Goal: Task Accomplishment & Management: Use online tool/utility

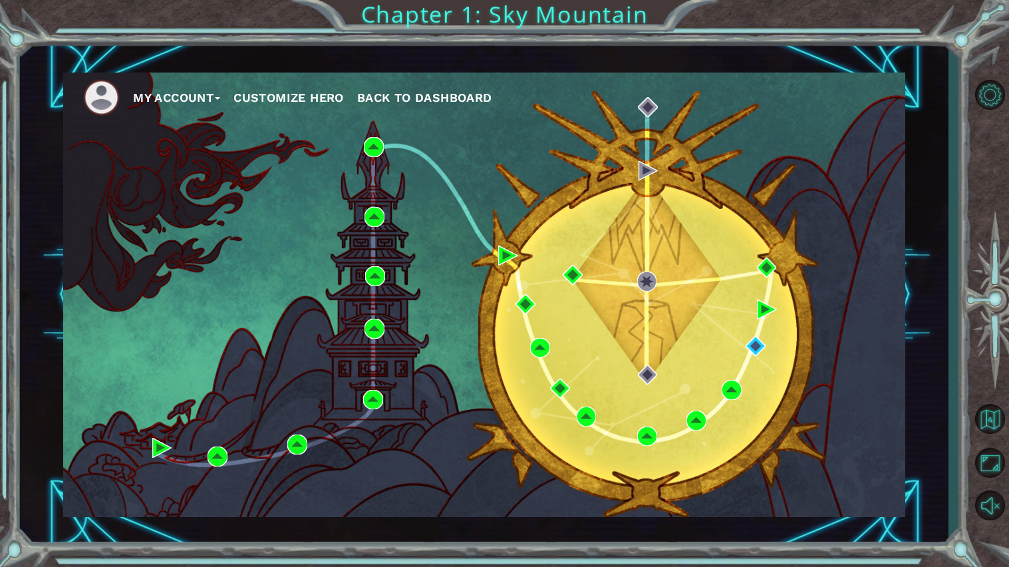
click at [448, 100] on span "Back to Dashboard" at bounding box center [424, 97] width 135 height 14
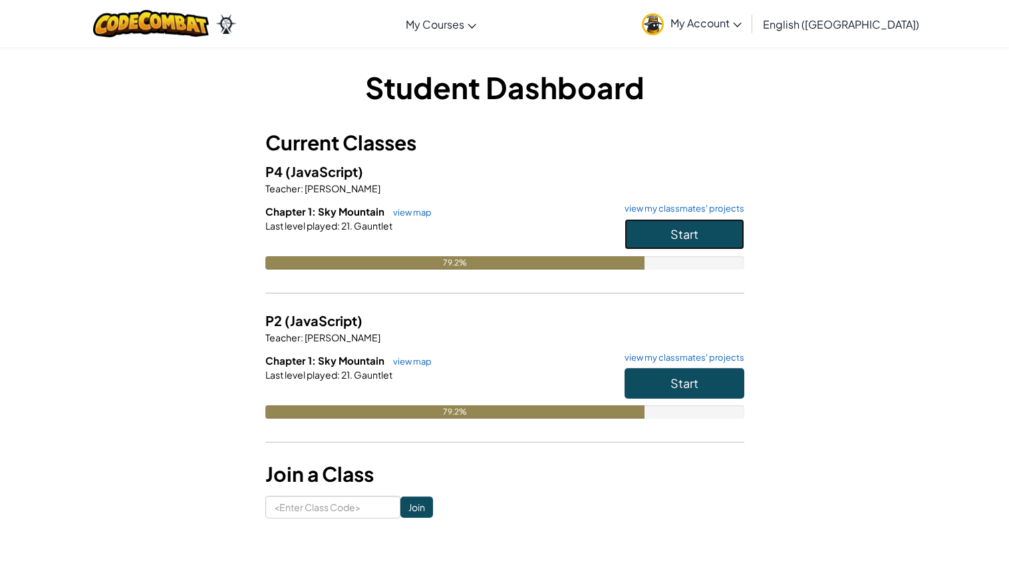
click at [708, 229] on button "Start" at bounding box center [684, 234] width 120 height 31
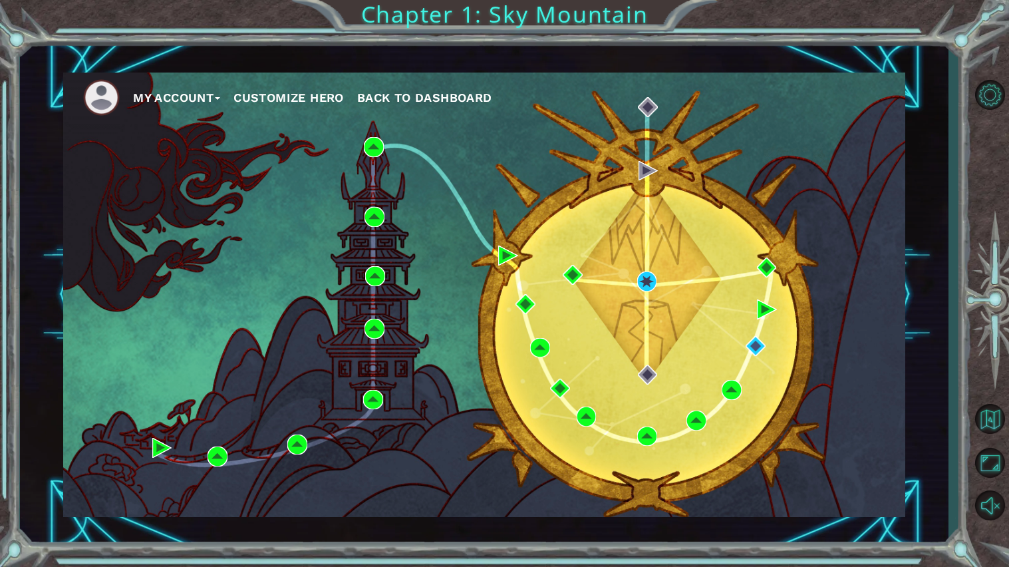
click at [474, 96] on span "Back to Dashboard" at bounding box center [424, 97] width 135 height 14
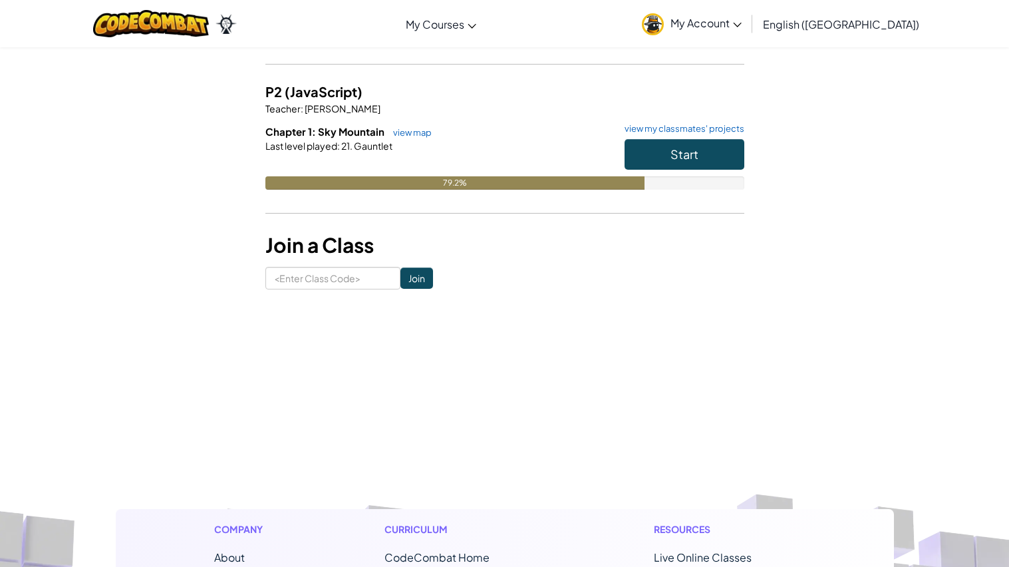
scroll to position [231, 0]
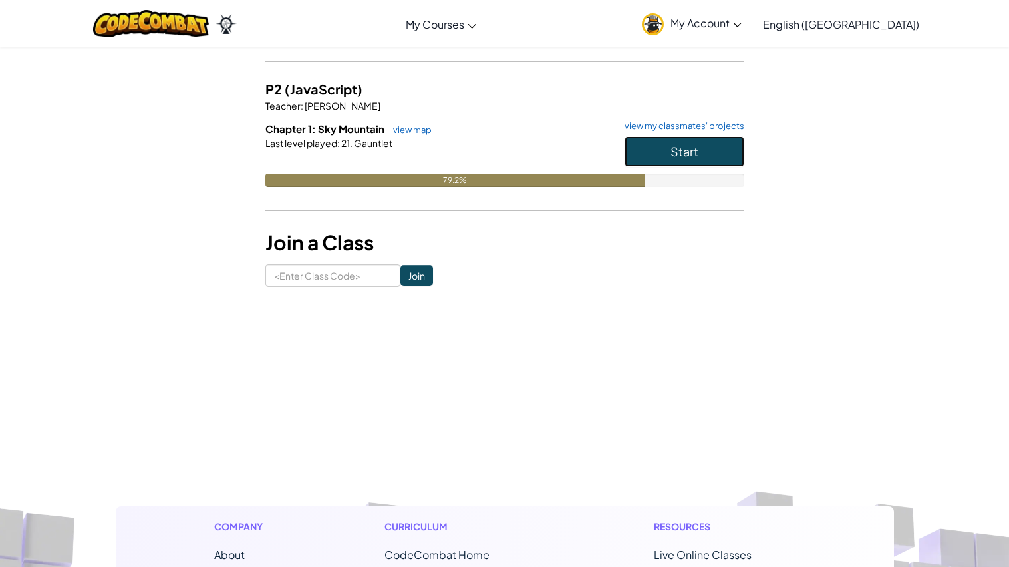
click at [710, 152] on button "Start" at bounding box center [684, 151] width 120 height 31
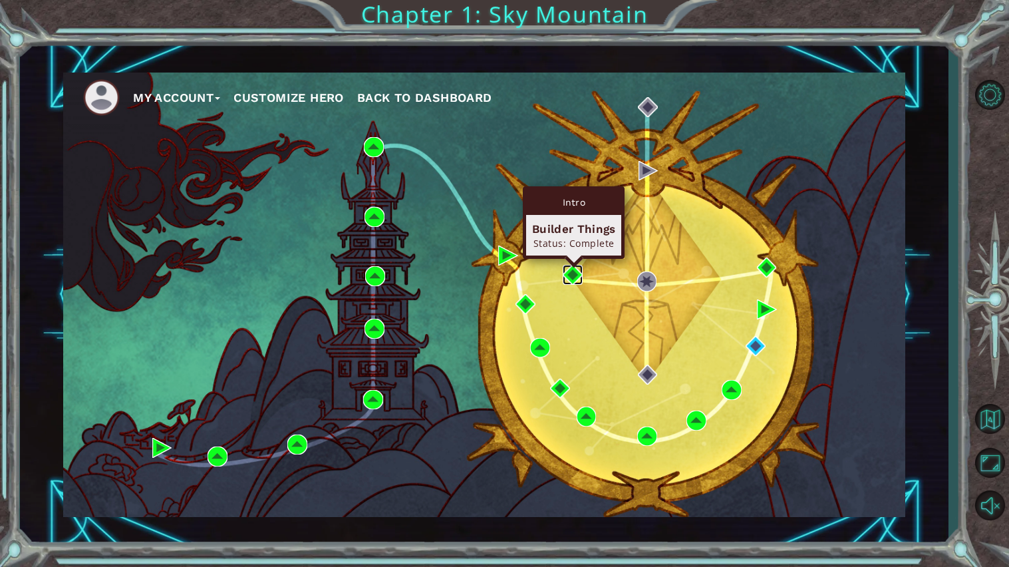
click at [576, 274] on img at bounding box center [573, 275] width 20 height 20
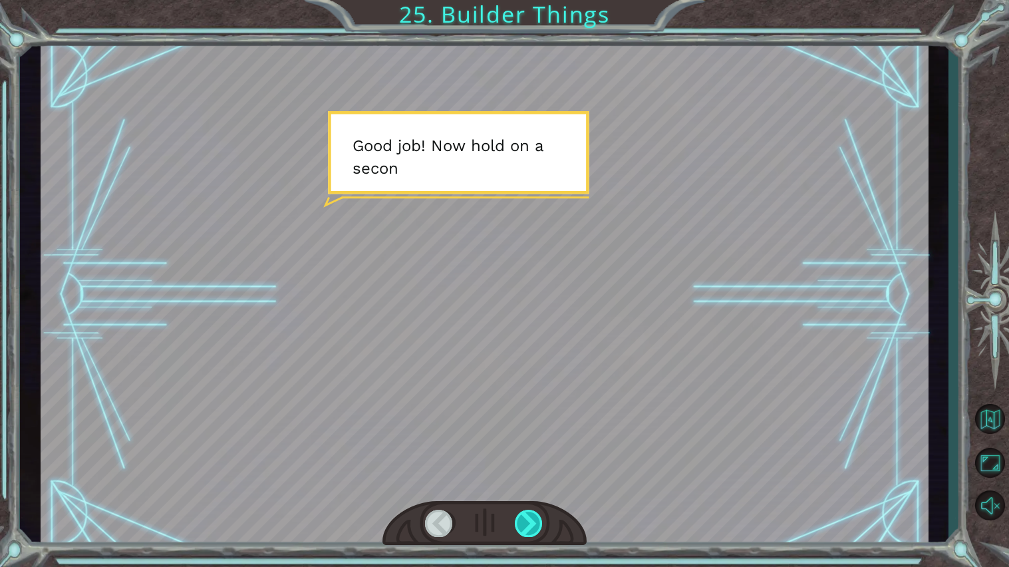
click at [540, 519] on div at bounding box center [529, 522] width 29 height 27
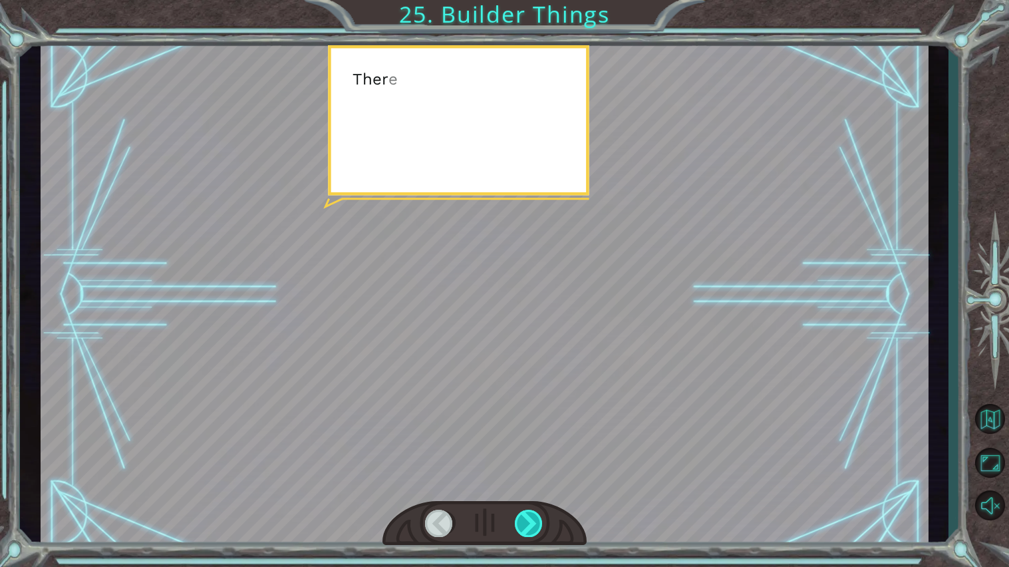
click at [540, 519] on div at bounding box center [529, 522] width 29 height 27
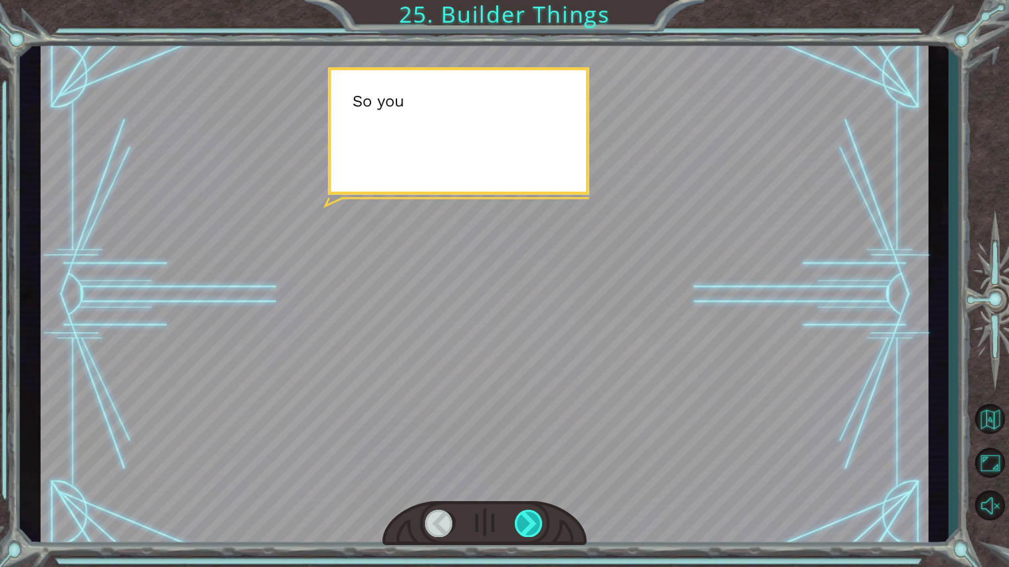
click at [540, 519] on div at bounding box center [529, 522] width 29 height 27
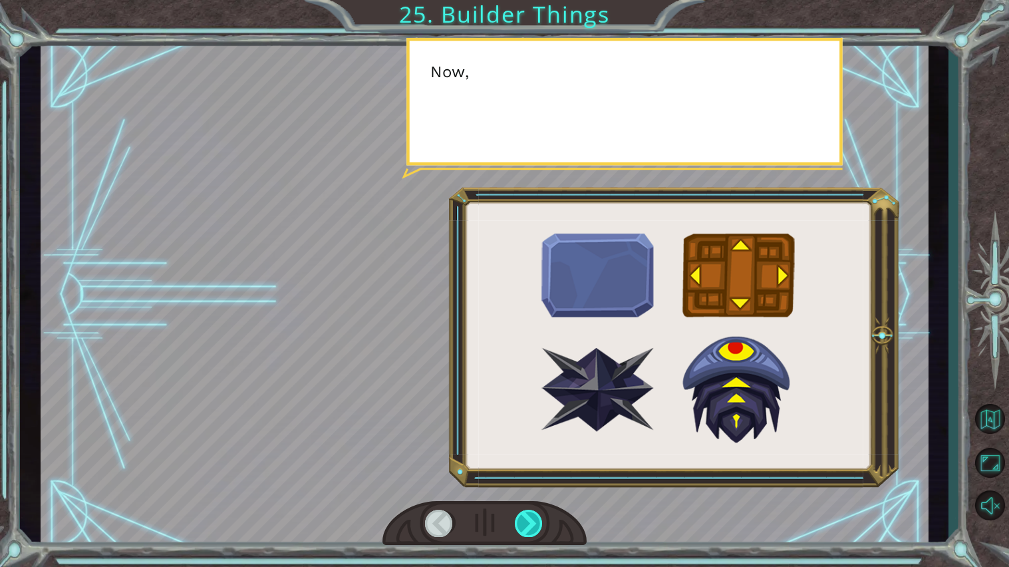
click at [540, 519] on div at bounding box center [529, 522] width 29 height 27
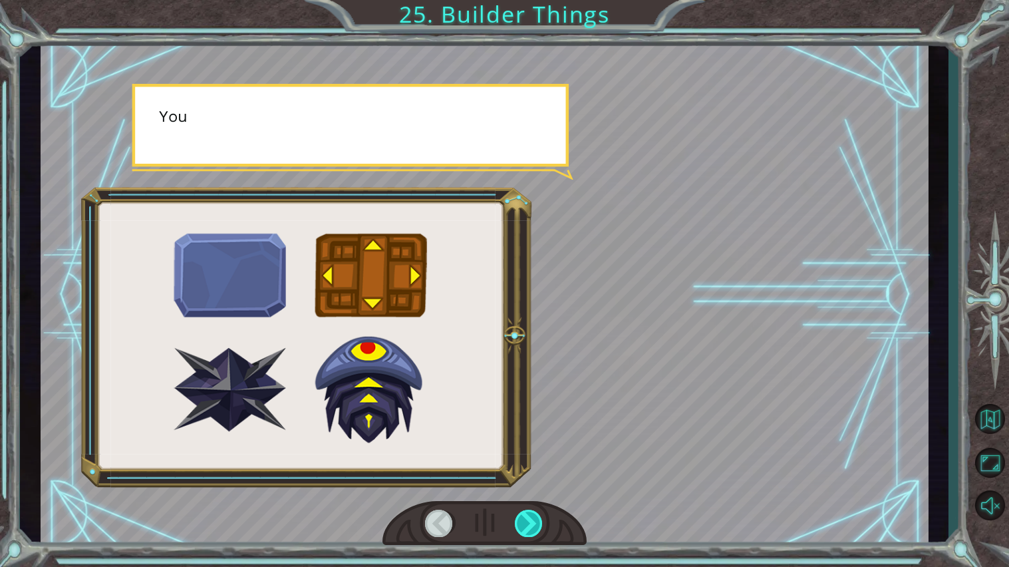
click at [540, 519] on div at bounding box center [529, 522] width 29 height 27
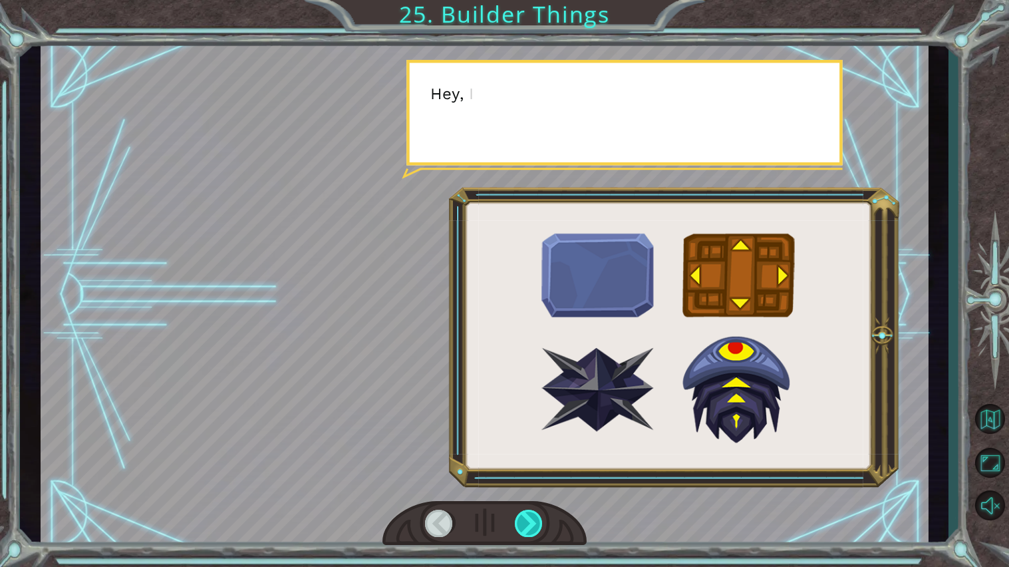
click at [540, 519] on div at bounding box center [529, 522] width 29 height 27
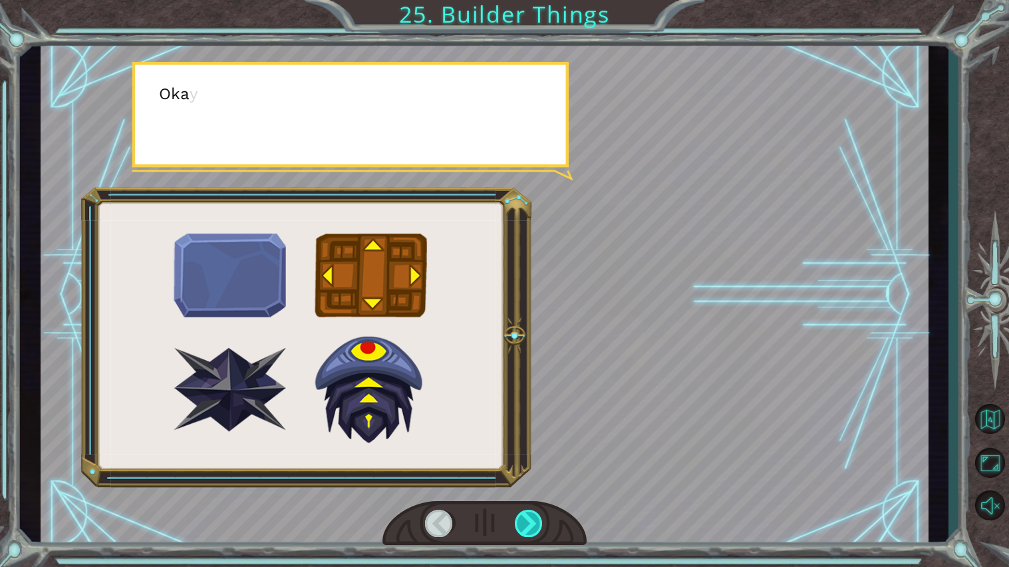
click at [540, 519] on div at bounding box center [529, 522] width 29 height 27
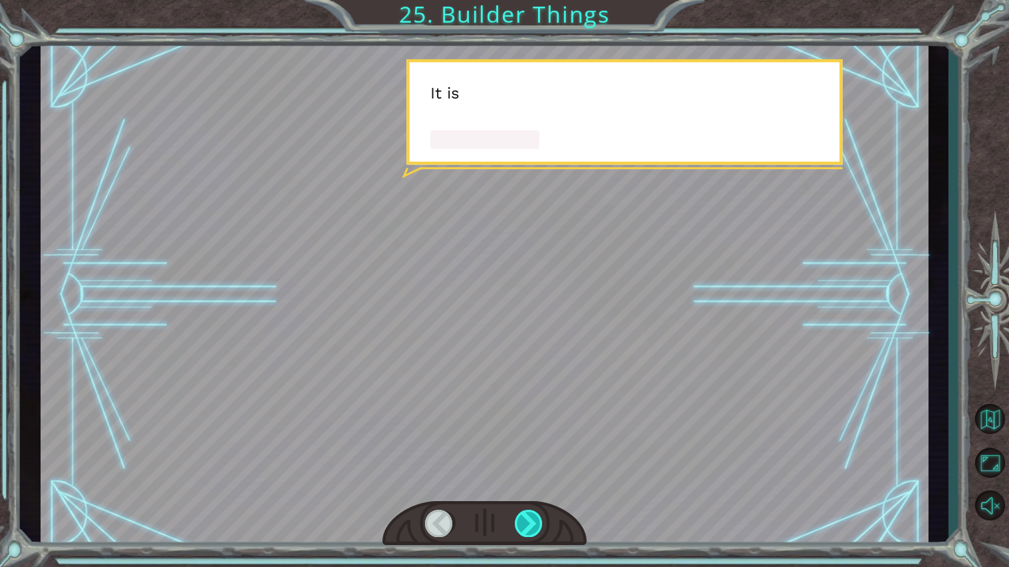
click at [540, 519] on div at bounding box center [529, 522] width 29 height 27
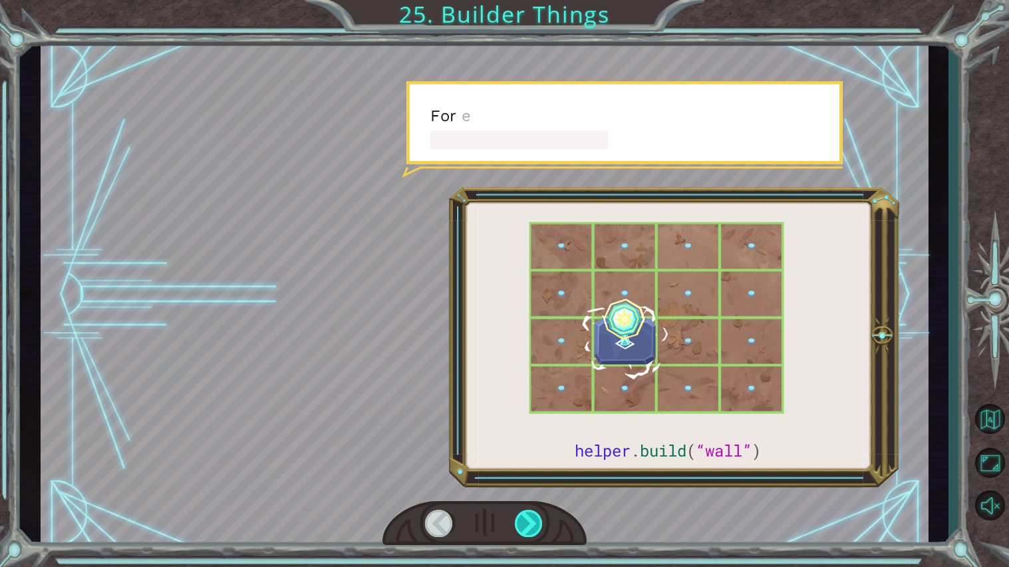
click at [540, 519] on div at bounding box center [529, 522] width 29 height 27
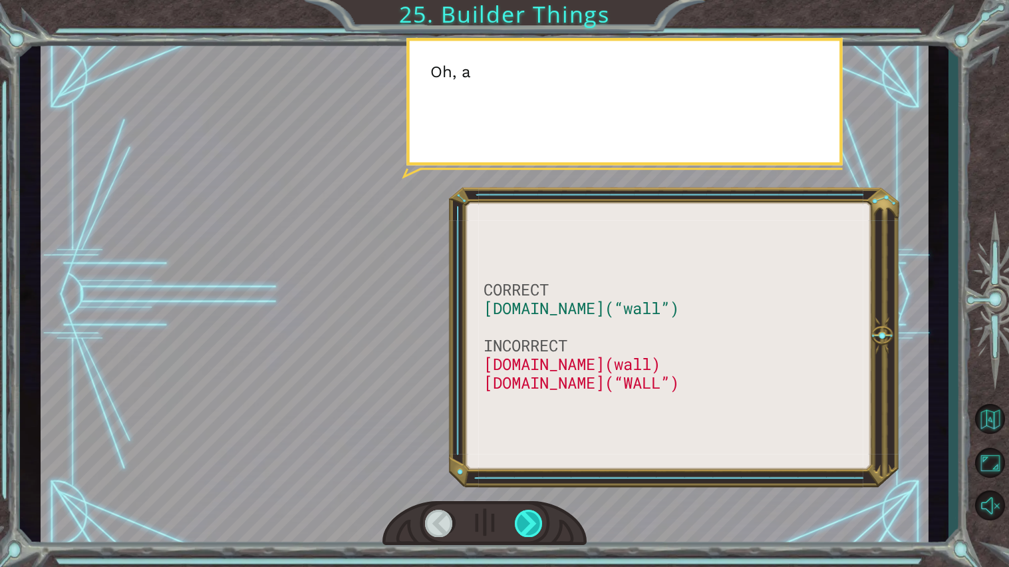
click at [540, 519] on div at bounding box center [529, 522] width 29 height 27
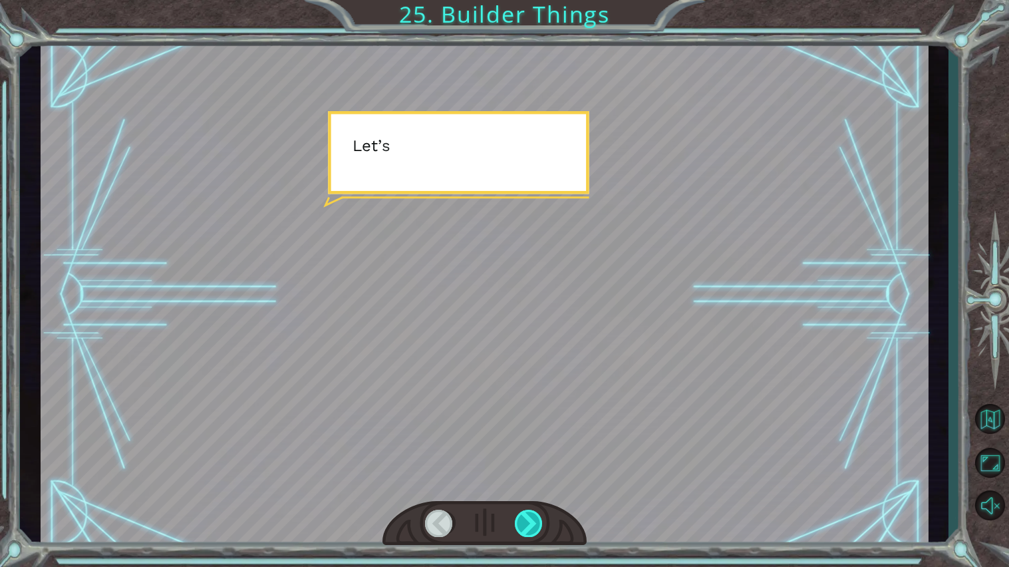
click at [540, 519] on div at bounding box center [529, 522] width 29 height 27
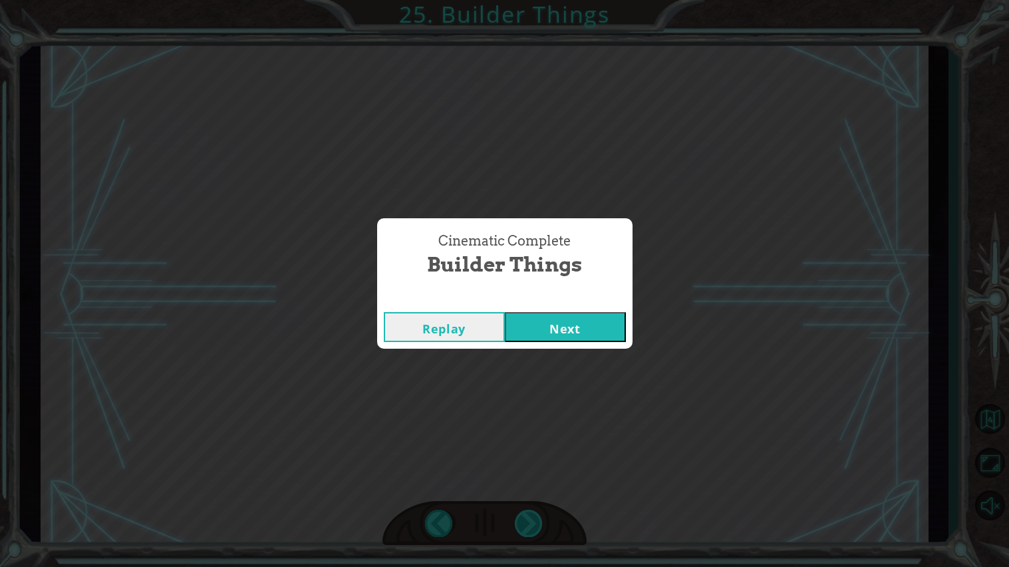
click at [540, 519] on div "Cinematic Complete Builder Things Replay Next" at bounding box center [504, 283] width 1009 height 567
click at [557, 313] on button "Next" at bounding box center [565, 327] width 121 height 30
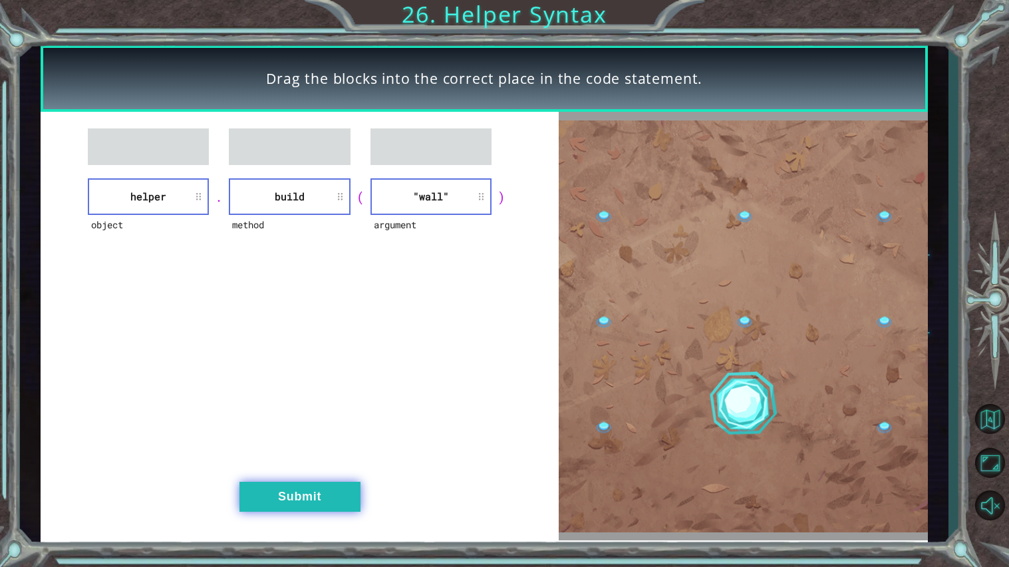
click at [338, 490] on button "Submit" at bounding box center [299, 496] width 121 height 30
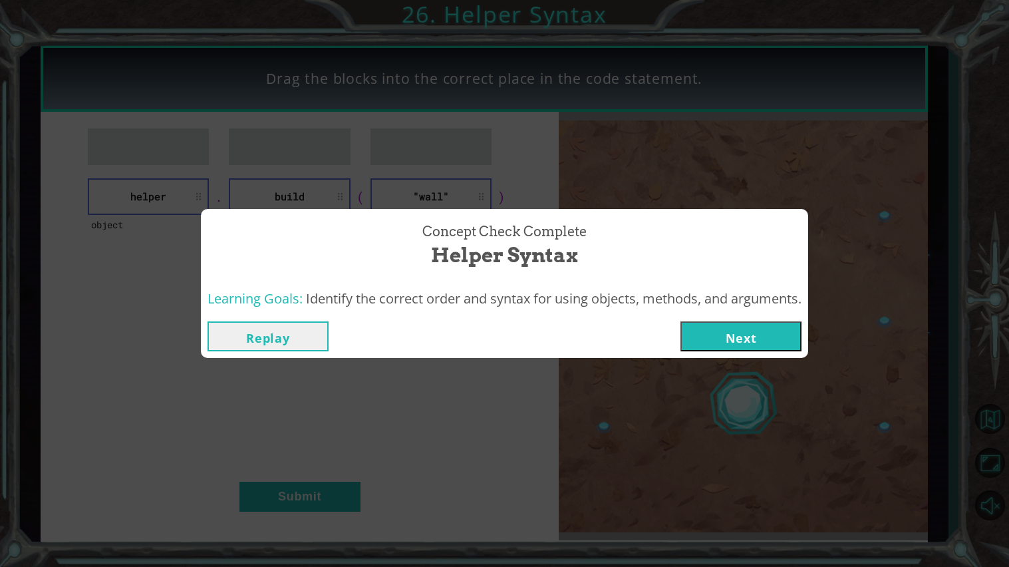
click at [708, 340] on button "Next" at bounding box center [740, 336] width 121 height 30
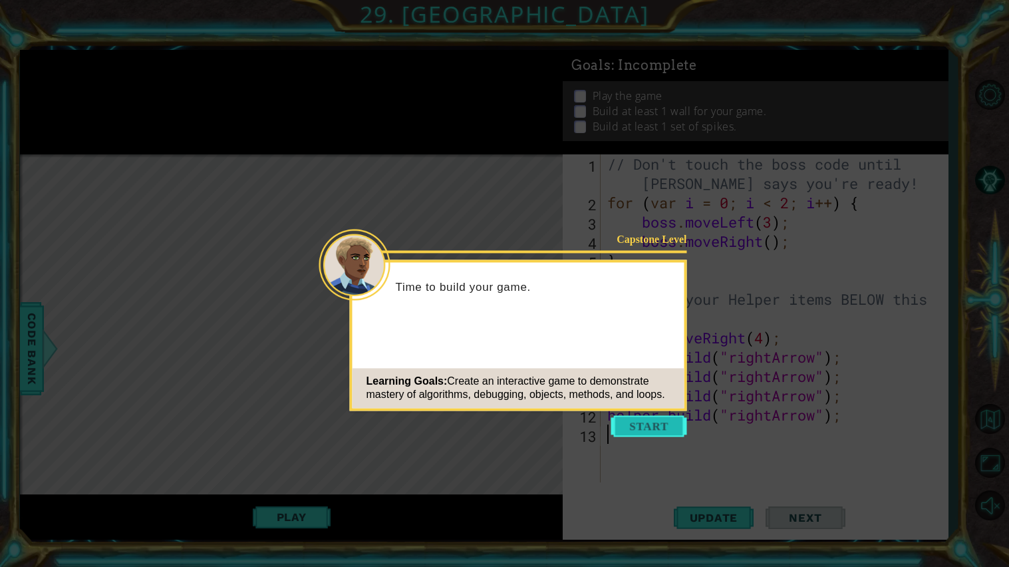
click at [666, 420] on button "Start" at bounding box center [649, 425] width 76 height 21
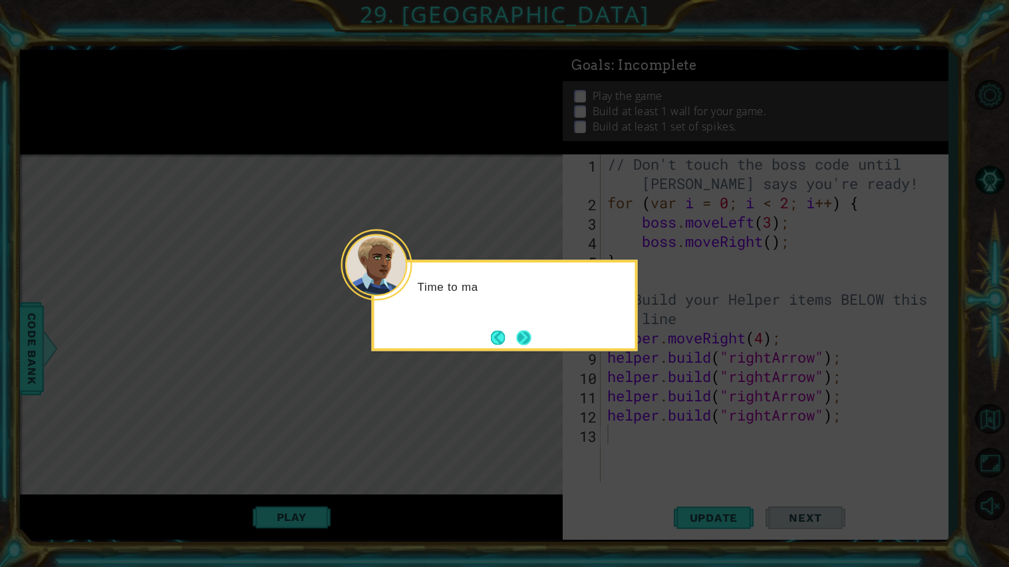
click at [526, 337] on button "Next" at bounding box center [524, 337] width 18 height 18
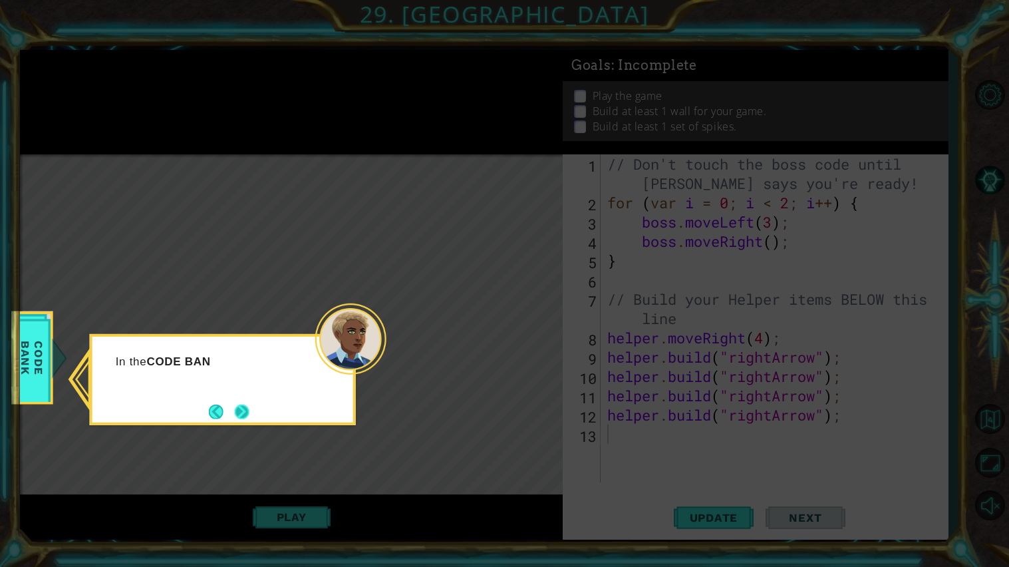
click at [237, 412] on button "Next" at bounding box center [242, 411] width 15 height 15
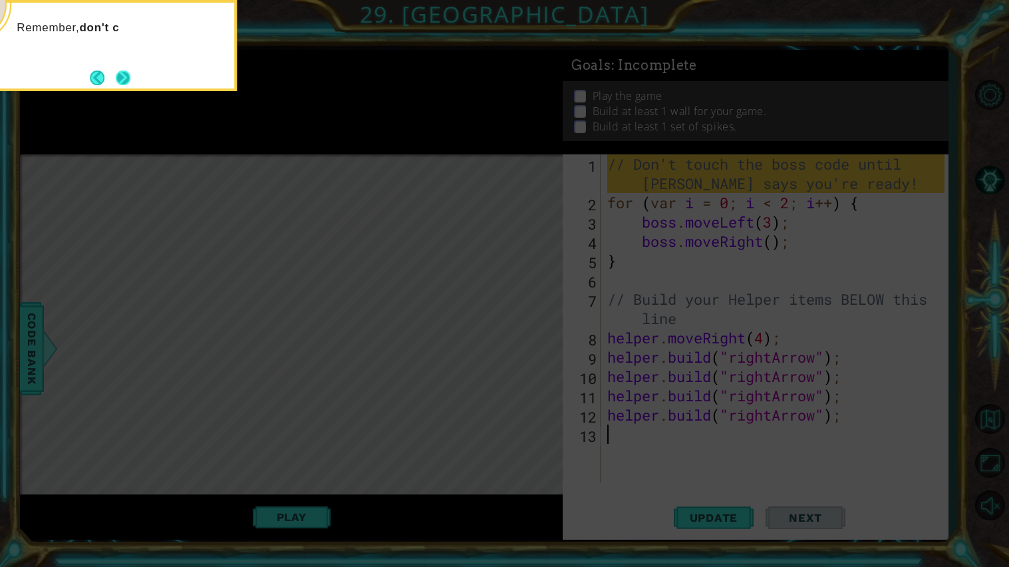
click at [126, 74] on button "Next" at bounding box center [123, 77] width 15 height 15
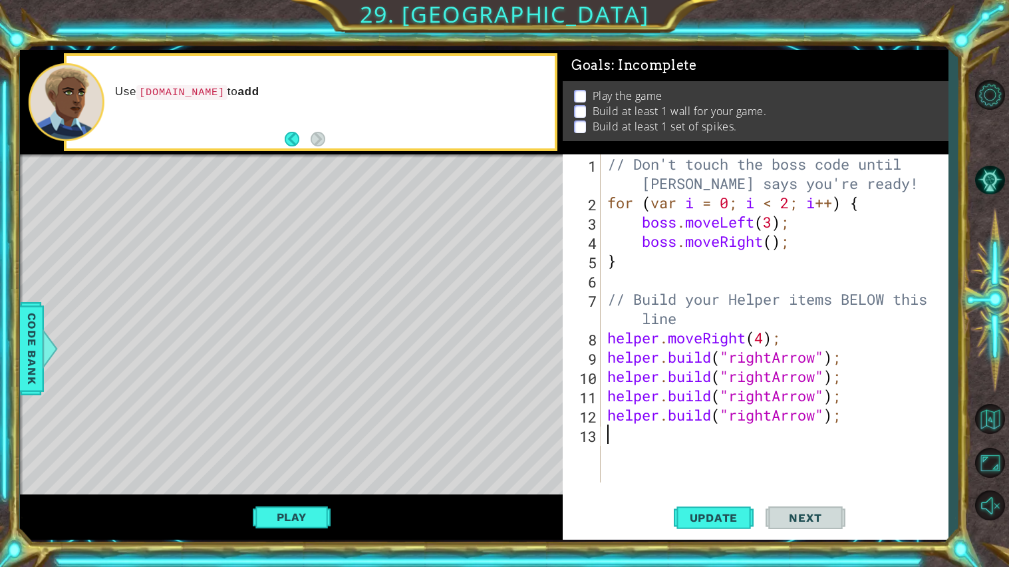
click at [858, 418] on div "// Don't touch the boss code until [PERSON_NAME] says you're ready! for ( var i…" at bounding box center [777, 347] width 346 height 386
type textarea "[DOMAIN_NAME]("rightArrow");"
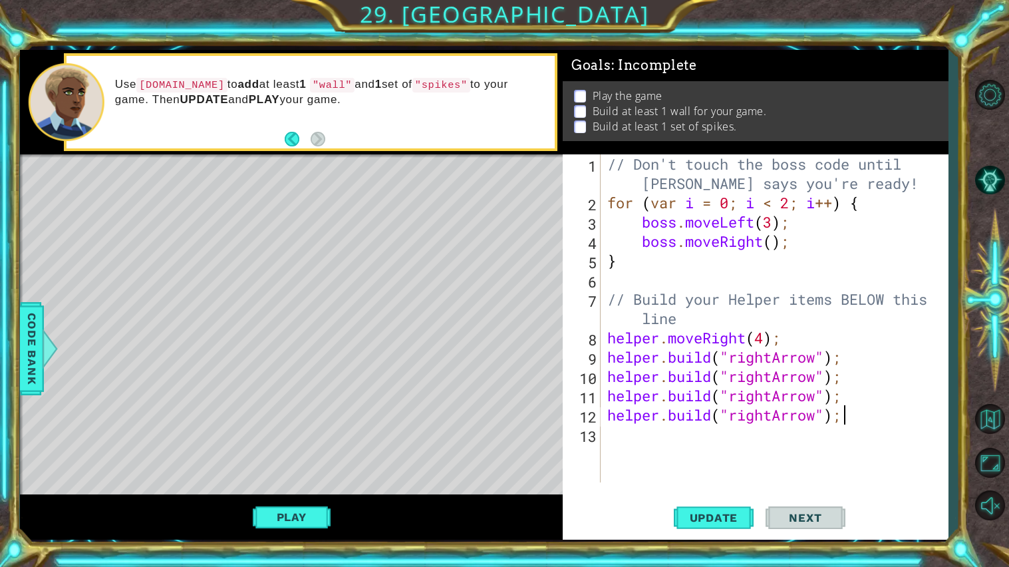
click at [832, 428] on div "// Don't touch the boss code until [PERSON_NAME] says you're ready! for ( var i…" at bounding box center [777, 347] width 346 height 386
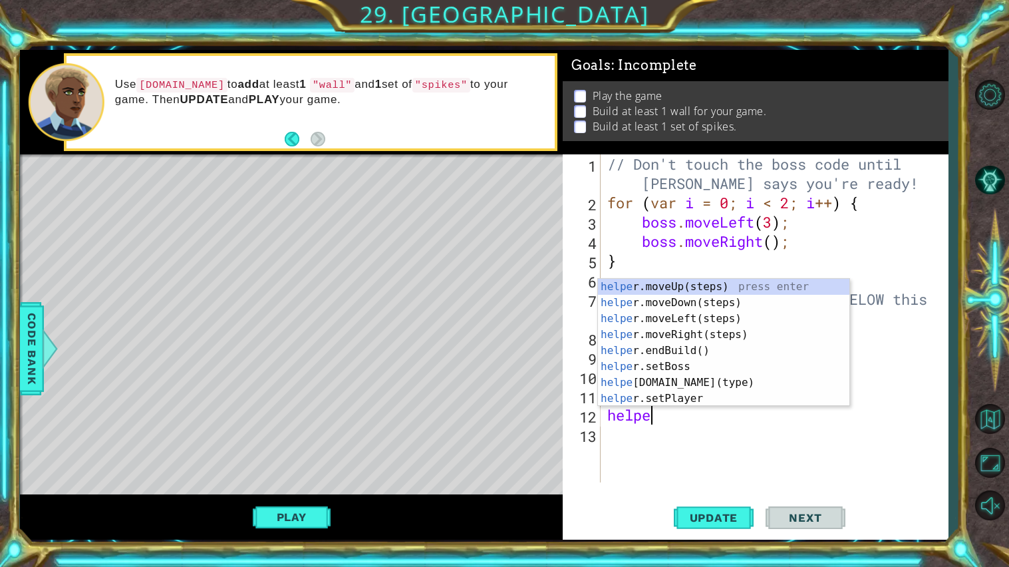
type textarea "h"
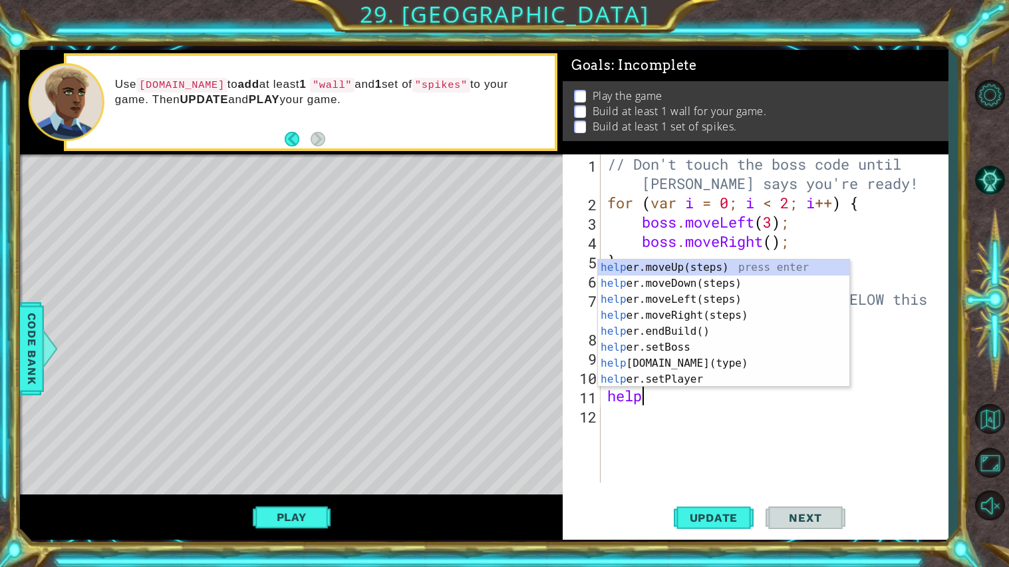
type textarea "h"
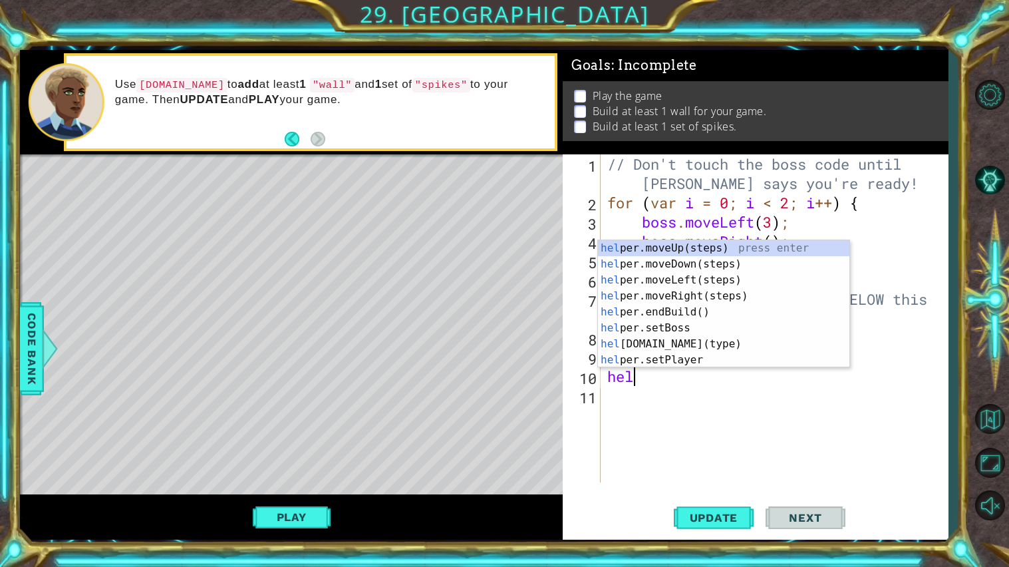
type textarea "h"
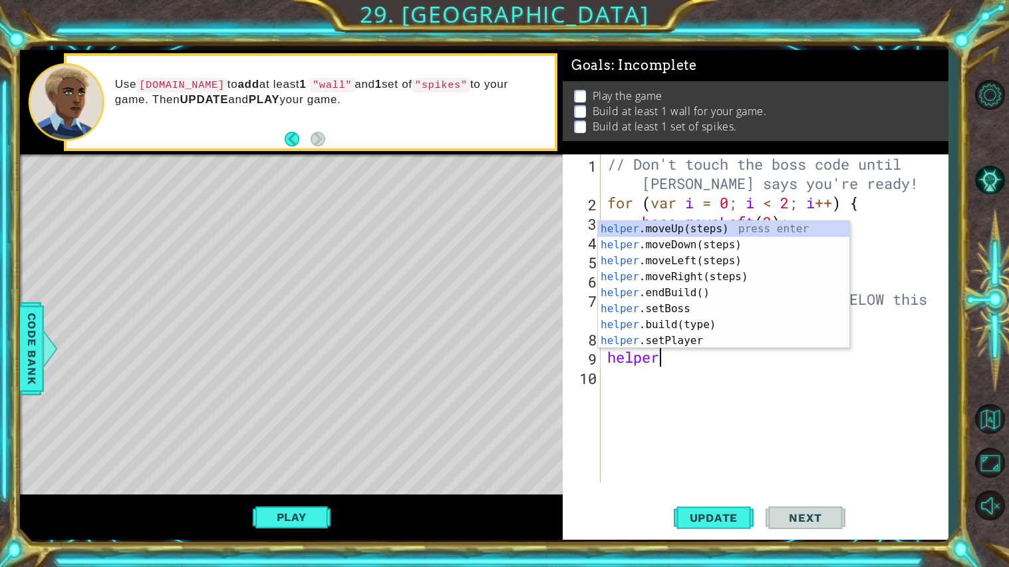
type textarea "h"
type textarea "helper.moveRight(4);"
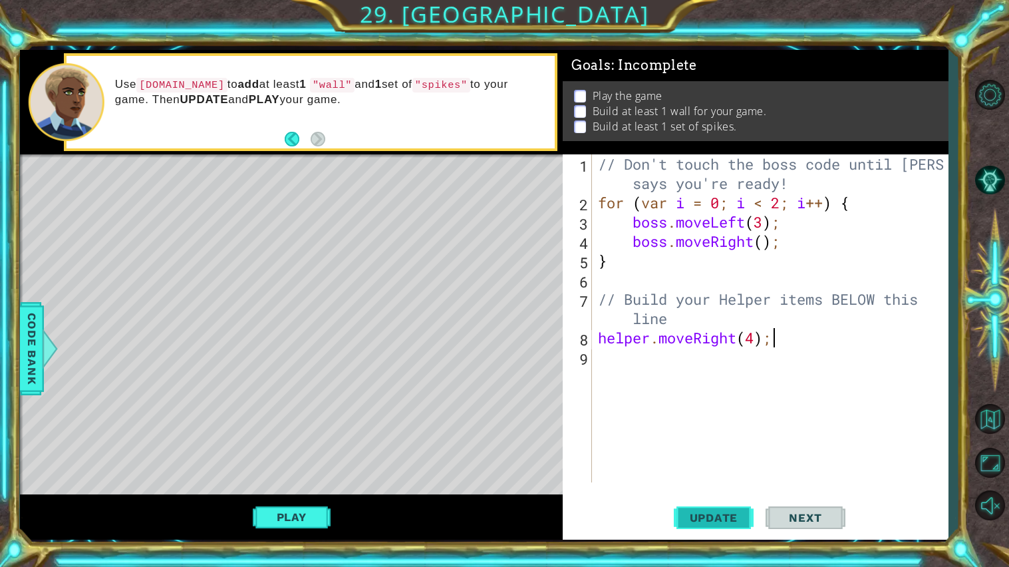
click at [737, 515] on span "Update" at bounding box center [713, 517] width 75 height 13
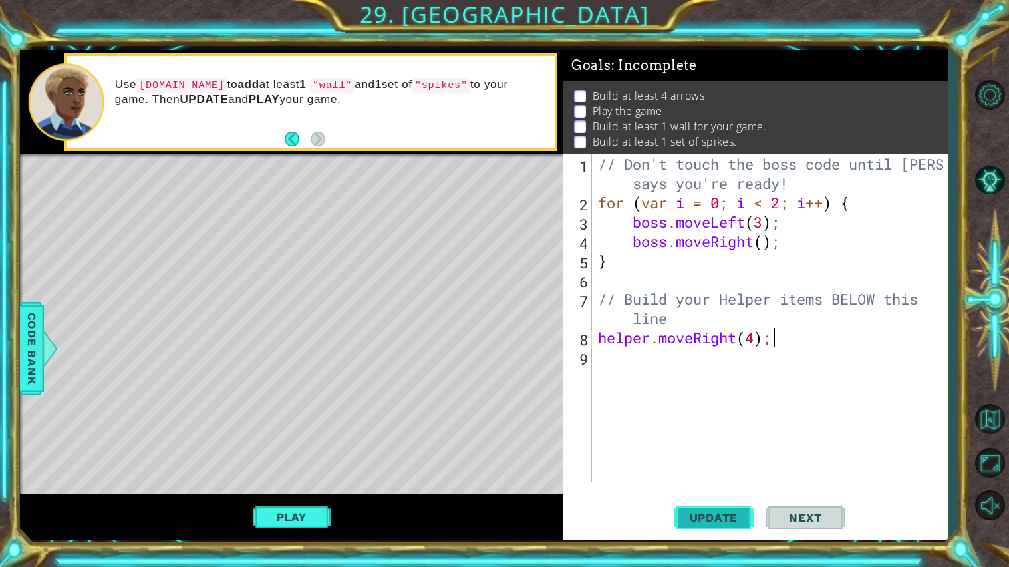
click at [700, 511] on span "Update" at bounding box center [713, 517] width 75 height 13
click at [323, 531] on div "Play" at bounding box center [291, 516] width 543 height 45
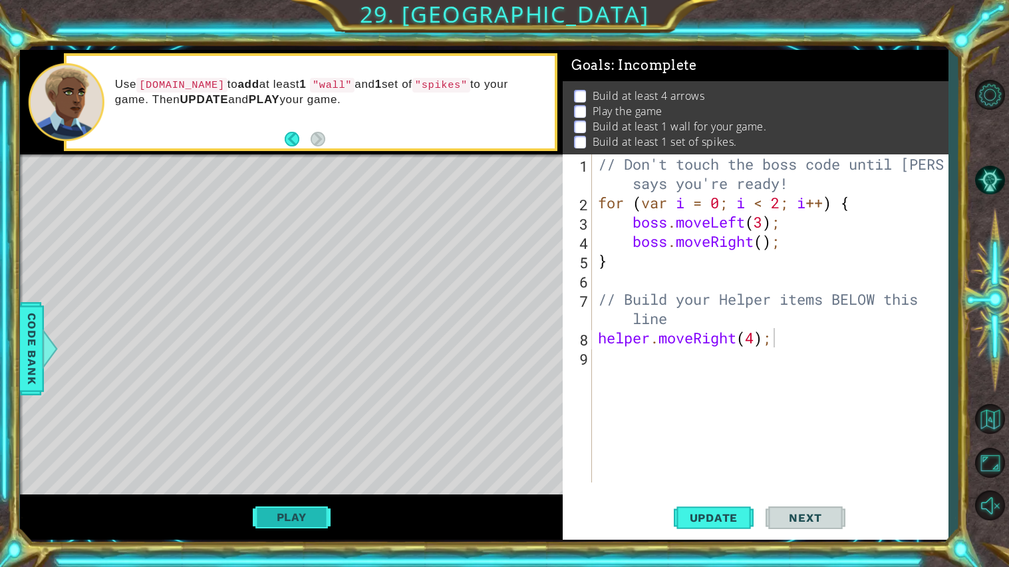
click at [306, 517] on button "Play" at bounding box center [292, 516] width 78 height 25
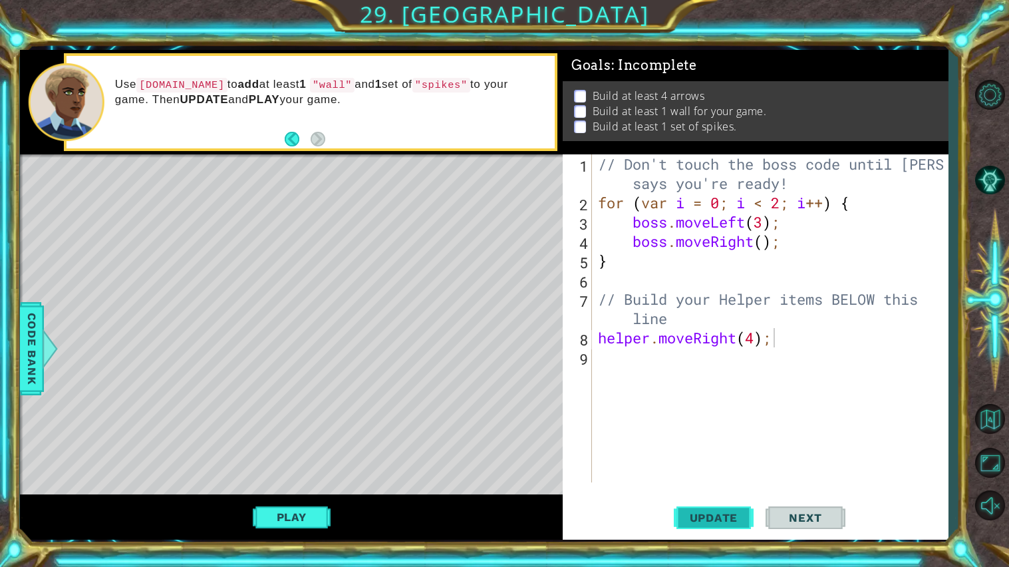
click at [684, 517] on span "Update" at bounding box center [713, 517] width 75 height 13
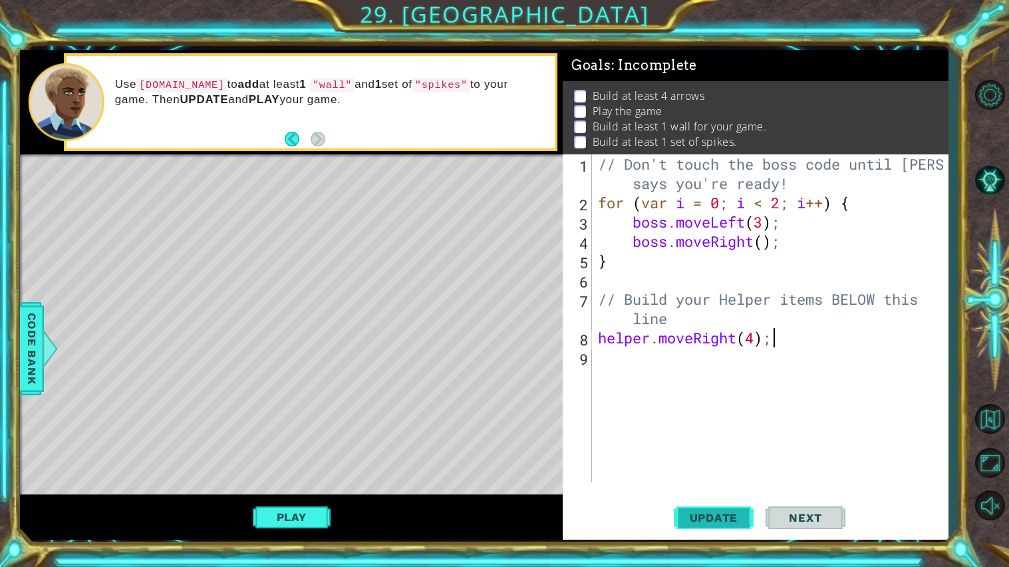
click at [684, 517] on span "Update" at bounding box center [713, 517] width 75 height 13
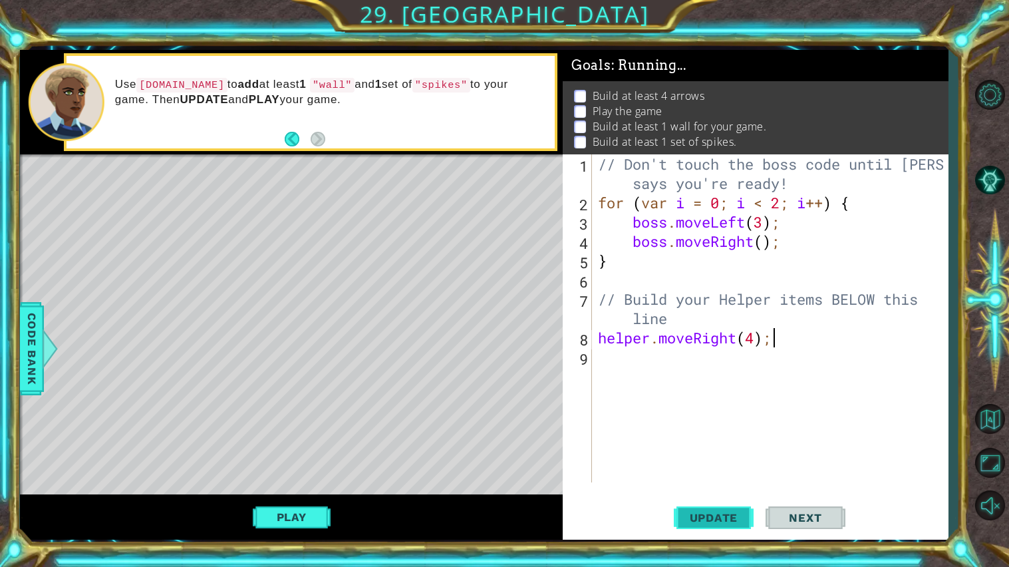
click at [684, 517] on span "Update" at bounding box center [713, 517] width 75 height 13
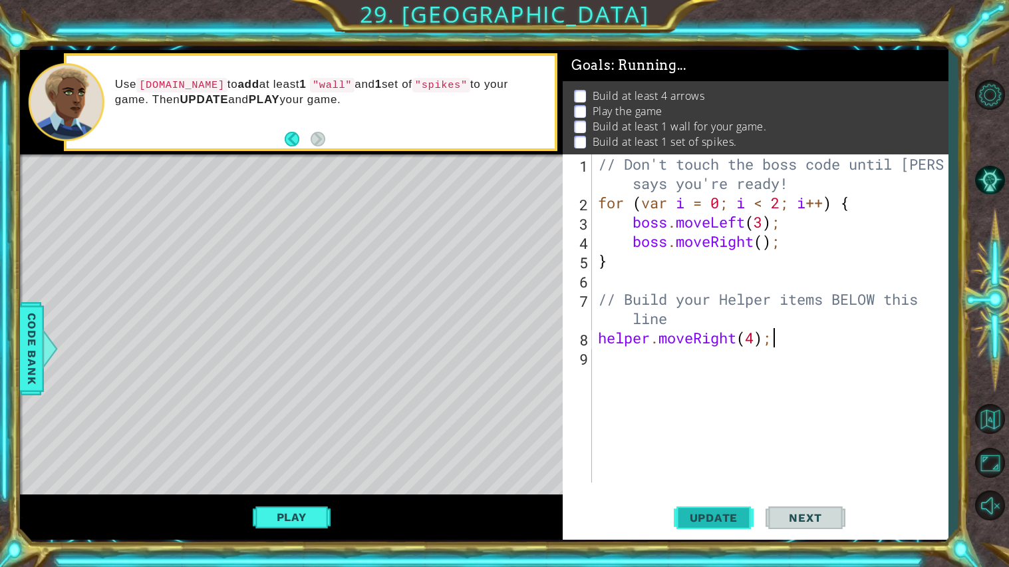
click at [684, 517] on span "Update" at bounding box center [713, 517] width 75 height 13
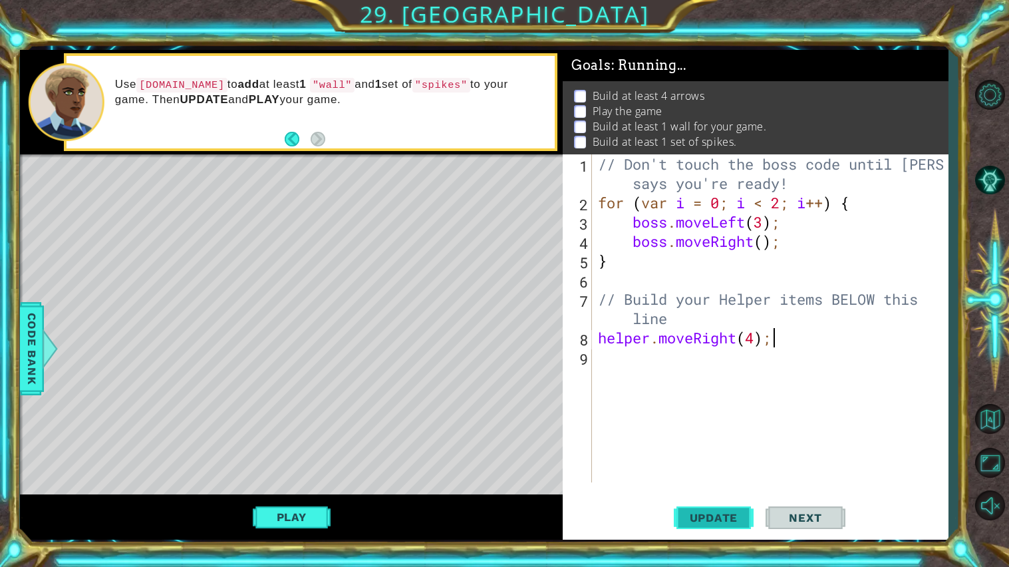
click at [684, 517] on span "Update" at bounding box center [713, 517] width 75 height 13
click at [299, 511] on button "Play" at bounding box center [292, 516] width 78 height 25
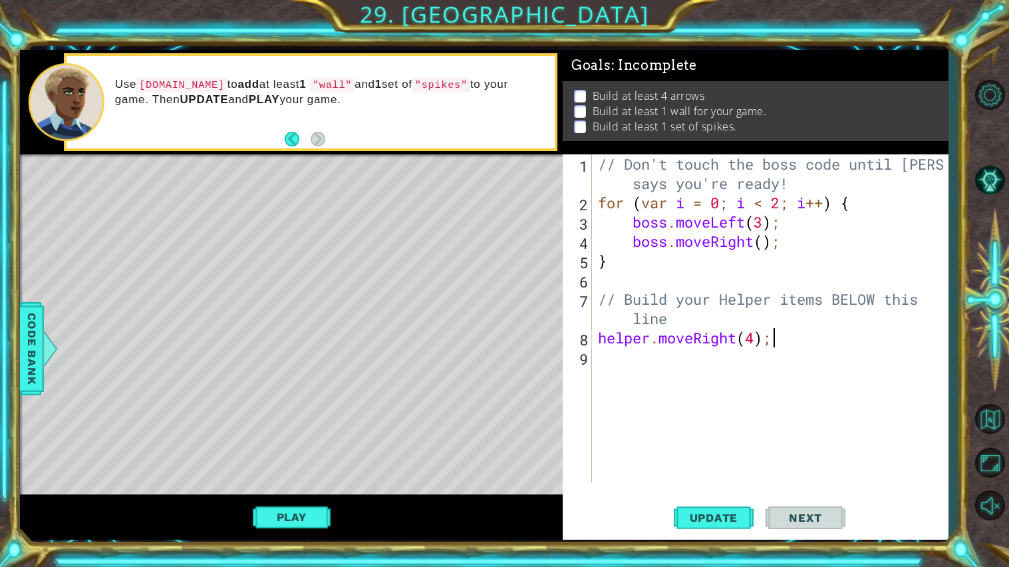
click at [638, 376] on div "// Don't touch the boss code until [PERSON_NAME] says you're ready! for ( var i…" at bounding box center [773, 347] width 356 height 386
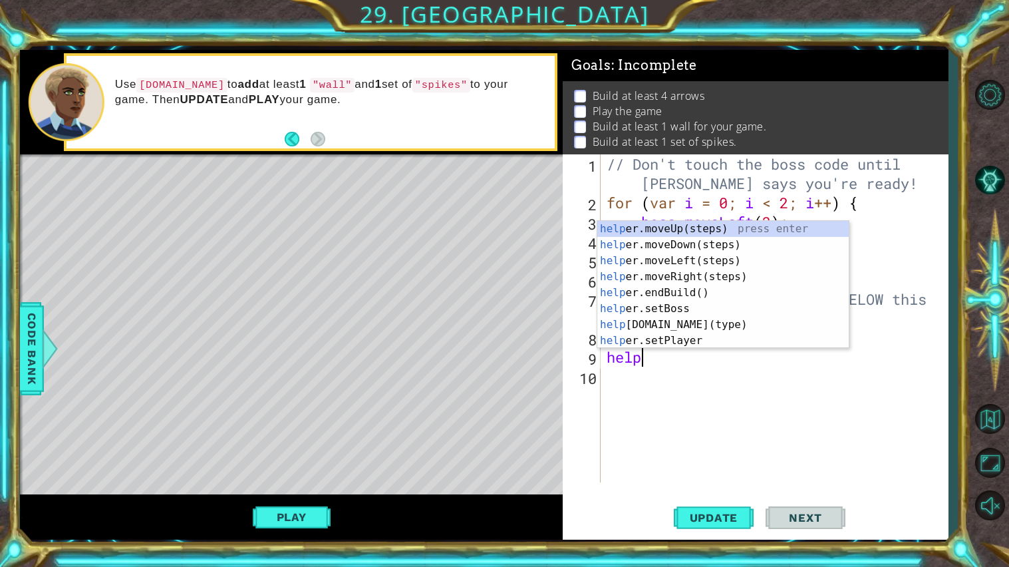
scroll to position [0, 1]
click at [713, 326] on div "help er.moveUp(steps) press enter help er.moveDown(steps) press enter help er.m…" at bounding box center [722, 301] width 251 height 160
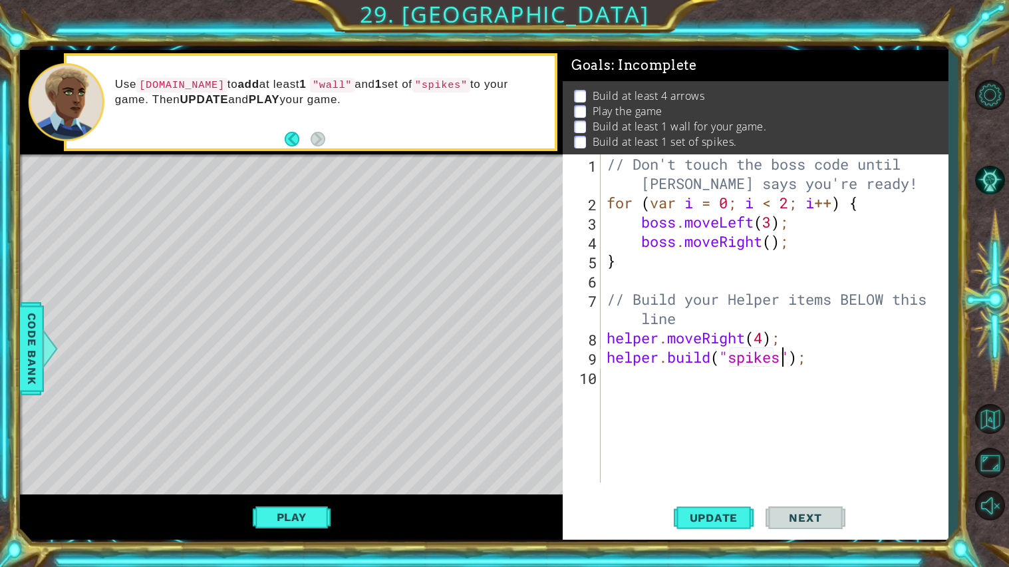
scroll to position [0, 8]
type textarea "[DOMAIN_NAME]("spikes");"
click at [739, 511] on span "Update" at bounding box center [713, 517] width 75 height 13
click at [289, 515] on button "Play" at bounding box center [292, 516] width 78 height 25
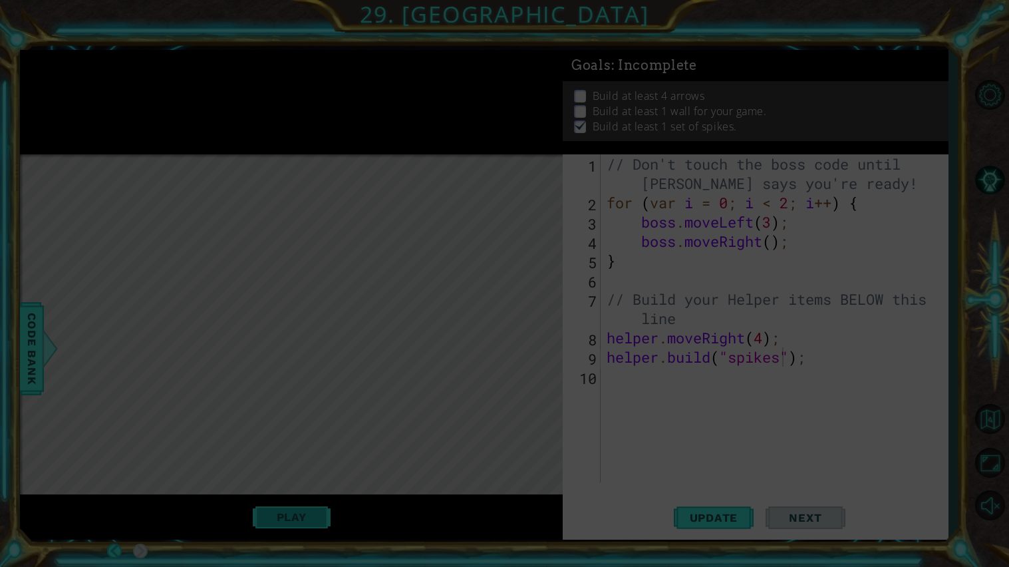
scroll to position [0, 0]
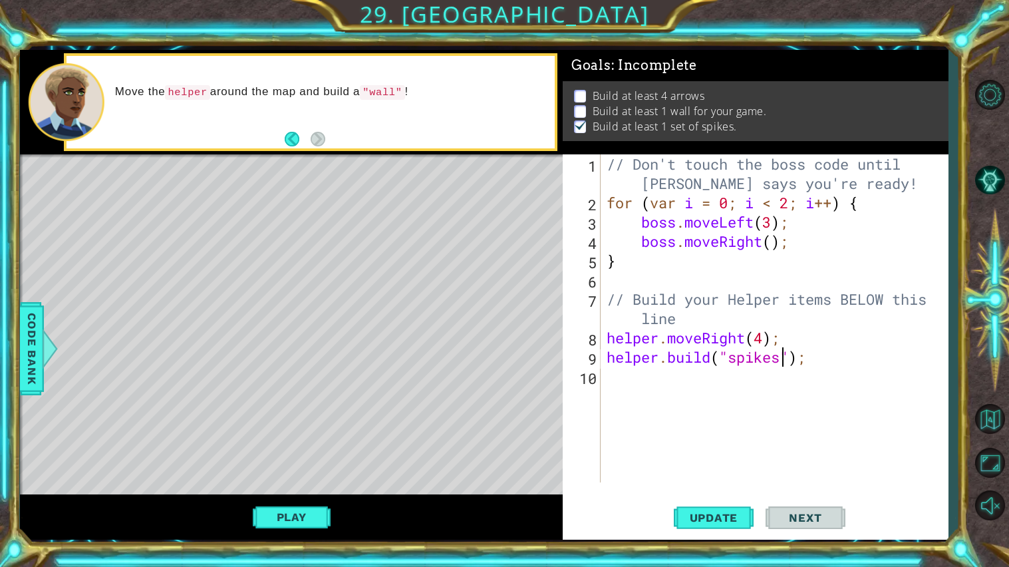
click at [686, 381] on div "// Don't touch the boss code until [PERSON_NAME] says you're ready! for ( var i…" at bounding box center [777, 347] width 347 height 386
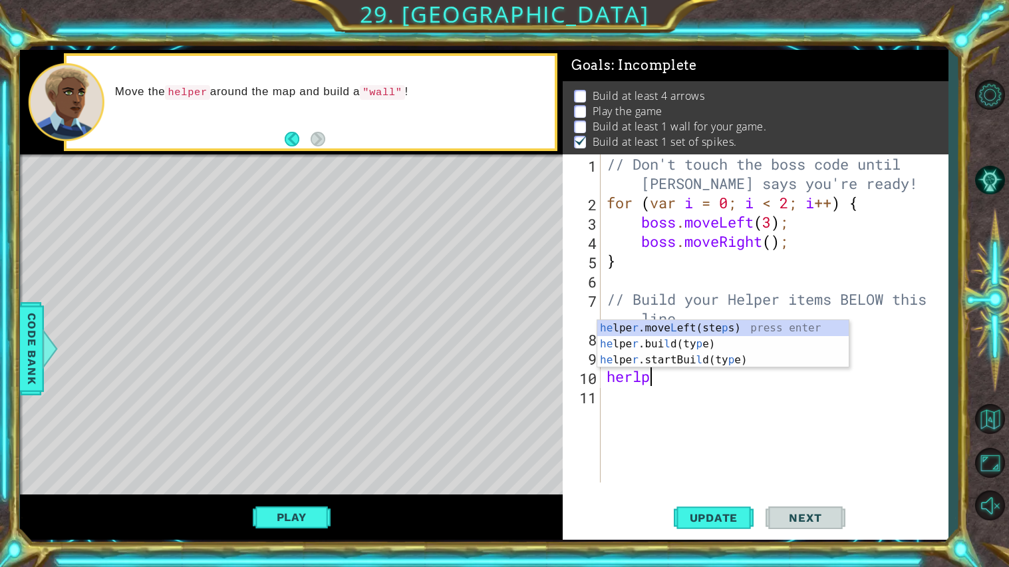
scroll to position [0, 1]
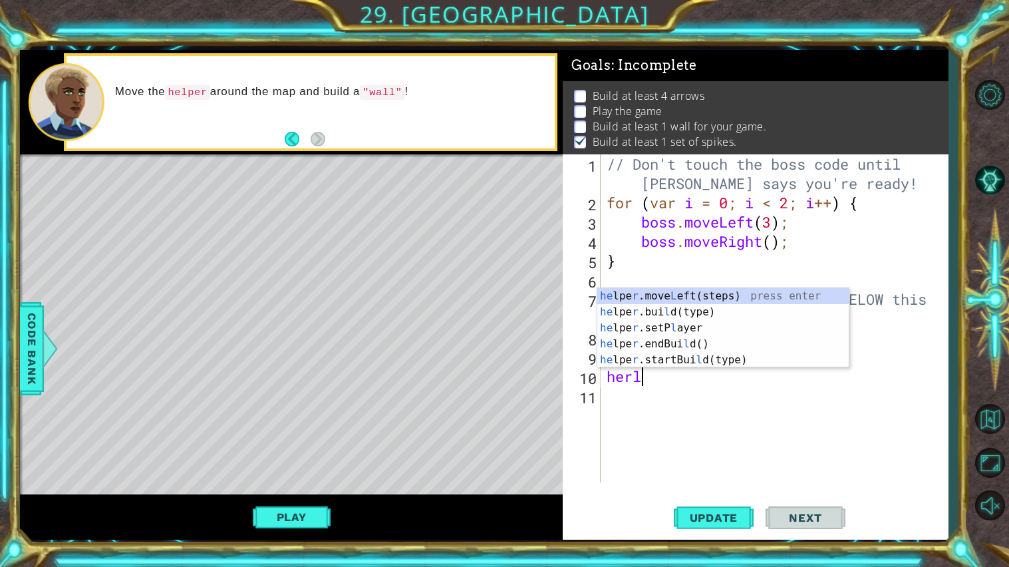
type textarea "her"
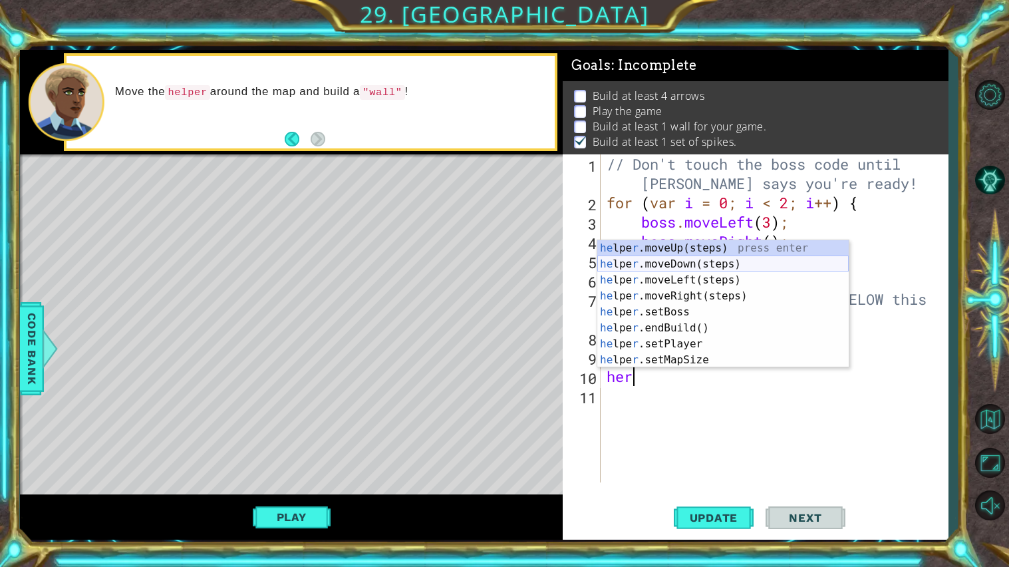
click at [685, 263] on div "he lpe r .moveUp(steps) press enter he lpe r .moveDown(steps) press enter he lp…" at bounding box center [722, 320] width 251 height 160
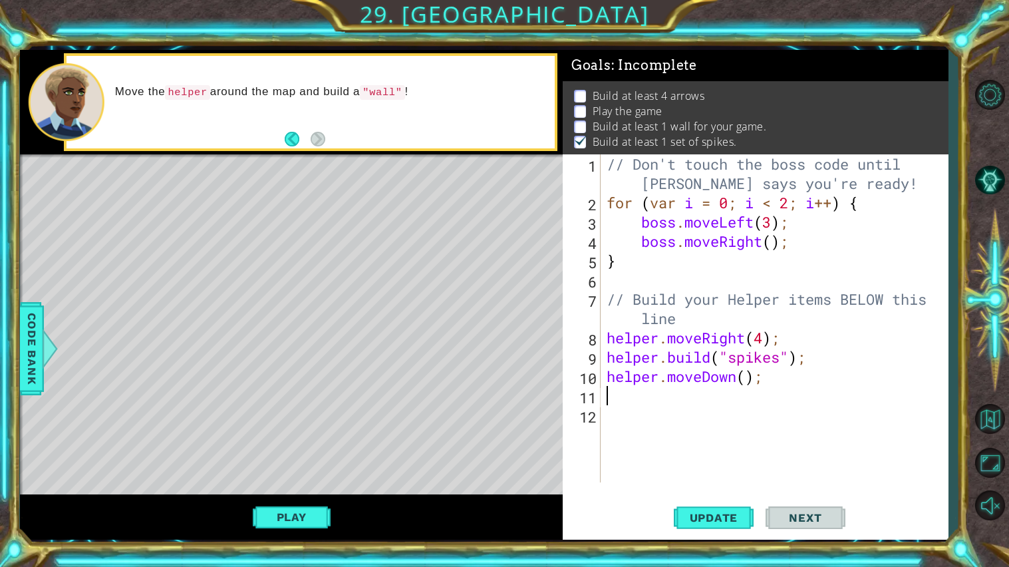
click at [751, 378] on div "// Don't touch the boss code until [PERSON_NAME] says you're ready! for ( var i…" at bounding box center [777, 347] width 347 height 386
type textarea "helper.moveDown(5);"
click at [682, 402] on div "// Don't touch the boss code until [PERSON_NAME] says you're ready! for ( var i…" at bounding box center [777, 347] width 347 height 386
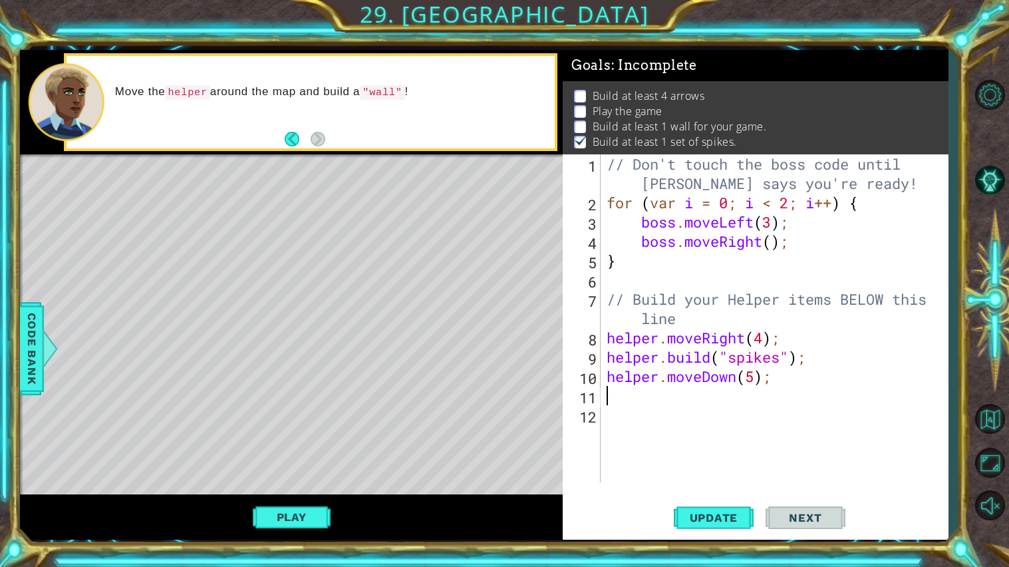
type textarea "h"
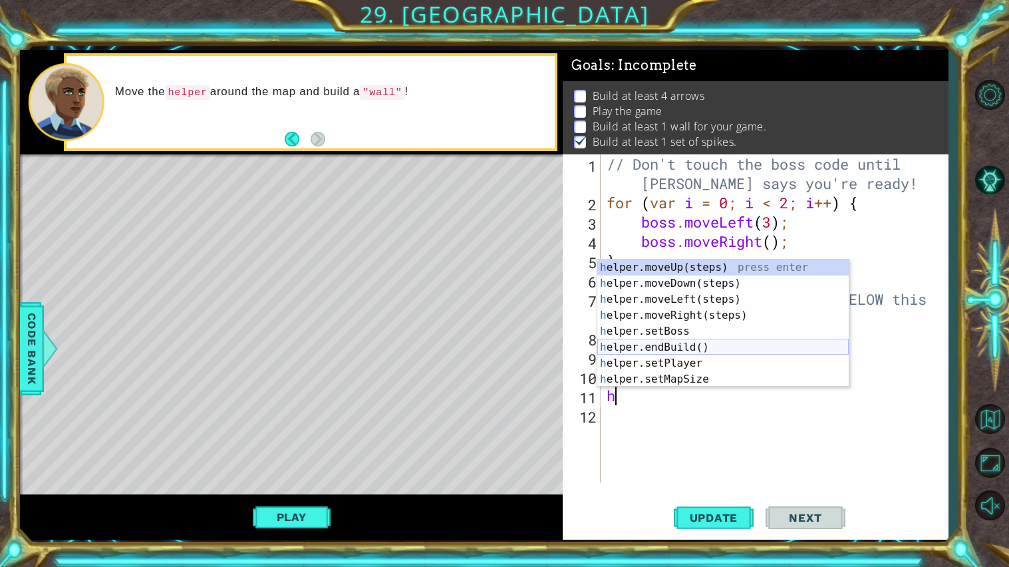
click at [702, 348] on div "h elper.moveUp(steps) press enter h elper.moveDown(steps) press enter h elper.m…" at bounding box center [722, 339] width 251 height 160
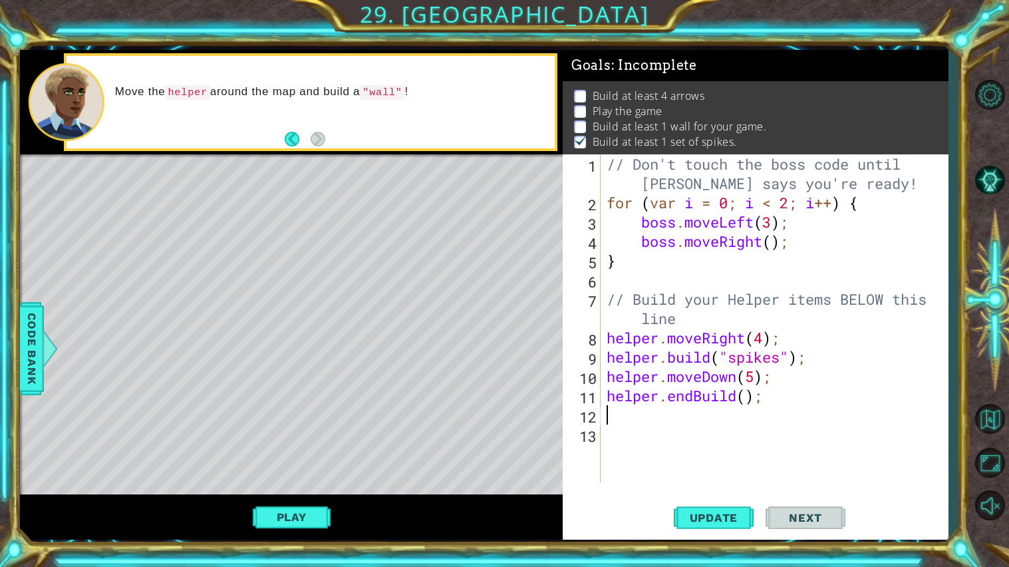
click at [758, 394] on div "// Don't touch the boss code until [PERSON_NAME] says you're ready! for ( var i…" at bounding box center [777, 347] width 347 height 386
click at [774, 399] on div "// Don't touch the boss code until [PERSON_NAME] says you're ready! for ( var i…" at bounding box center [777, 347] width 347 height 386
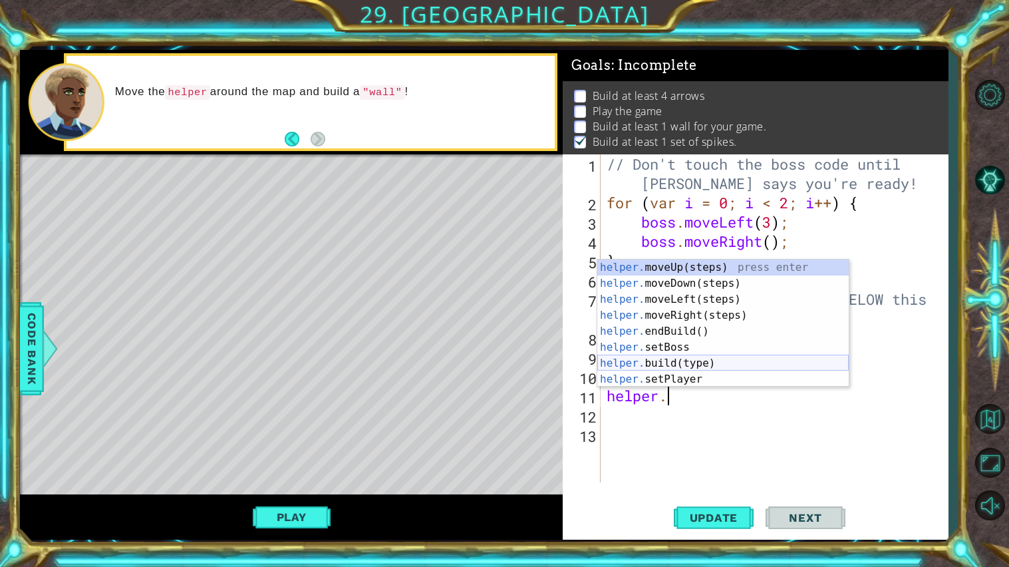
click at [701, 362] on div "helper. moveUp(steps) press enter helper. moveDown(steps) press enter helper. m…" at bounding box center [722, 339] width 251 height 160
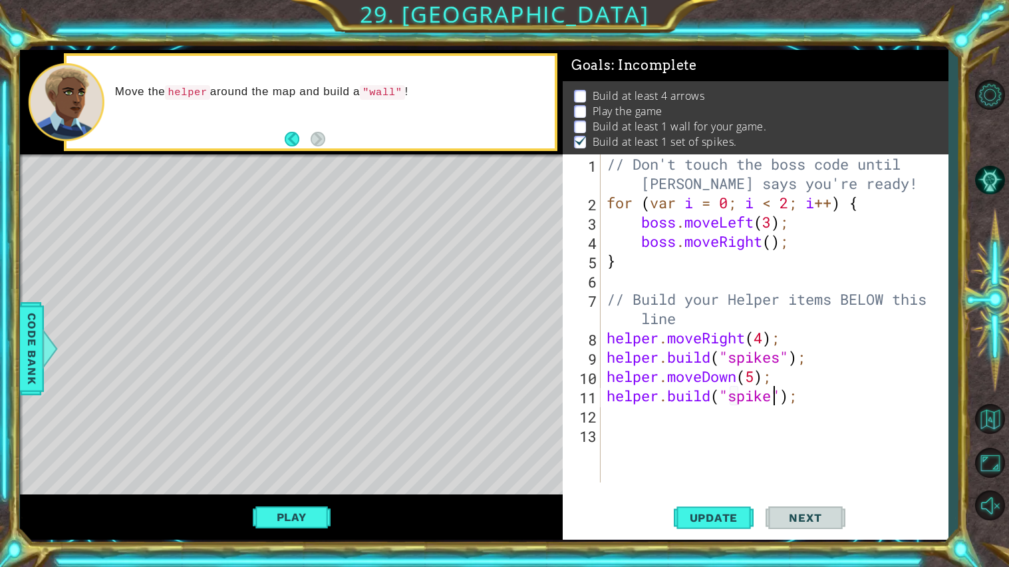
scroll to position [0, 8]
type textarea "[DOMAIN_NAME]("spikes");"
click at [719, 523] on span "Update" at bounding box center [713, 517] width 75 height 13
click at [313, 521] on button "Play" at bounding box center [292, 516] width 78 height 25
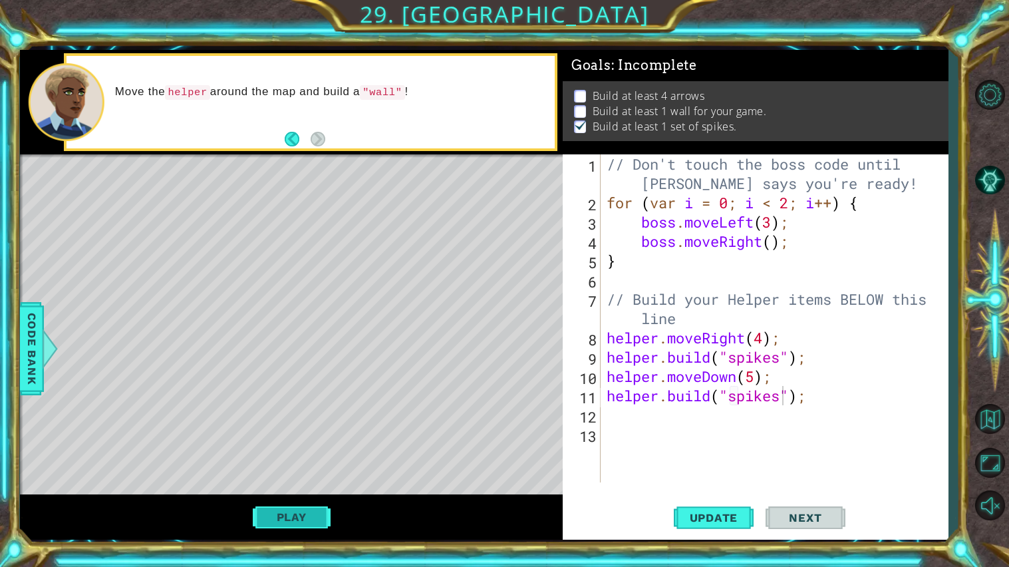
scroll to position [0, 0]
click at [658, 432] on div "// Don't touch the boss code until [PERSON_NAME] says you're ready! for ( var i…" at bounding box center [777, 347] width 347 height 386
click at [648, 414] on div "// Don't touch the boss code until [PERSON_NAME] says you're ready! for ( var i…" at bounding box center [777, 347] width 347 height 386
click at [651, 436] on div "// Don't touch the boss code until [PERSON_NAME] says you're ready! for ( var i…" at bounding box center [777, 347] width 347 height 386
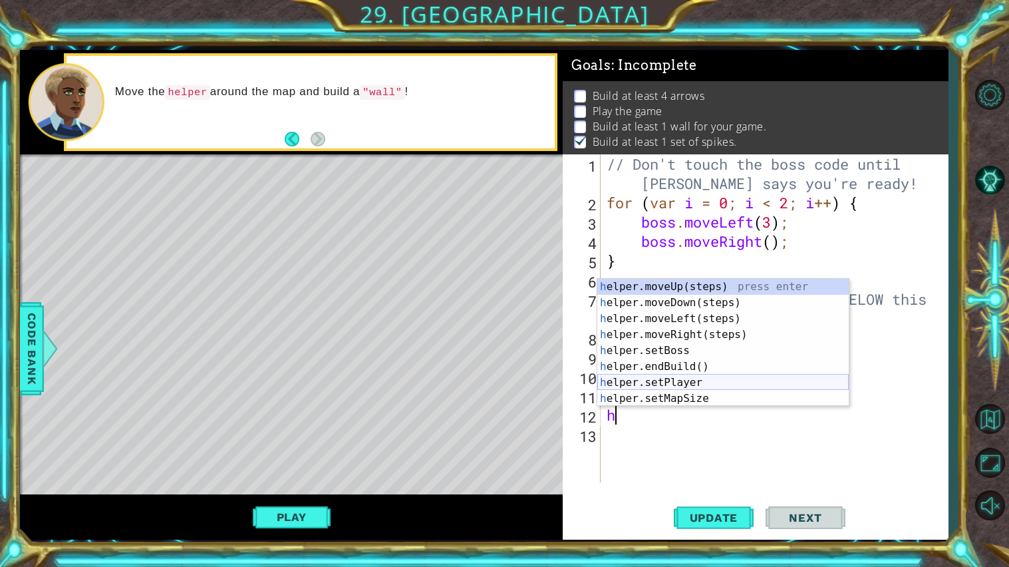
type textarea "he"
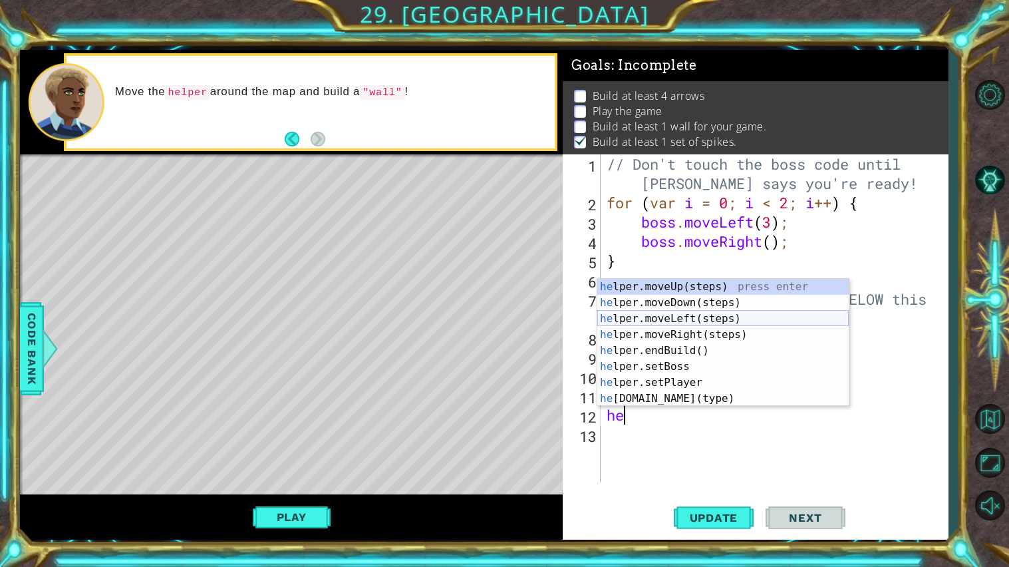
click at [698, 322] on div "he lper.moveUp(steps) press enter he lper.moveDown(steps) press enter he lper.m…" at bounding box center [722, 359] width 251 height 160
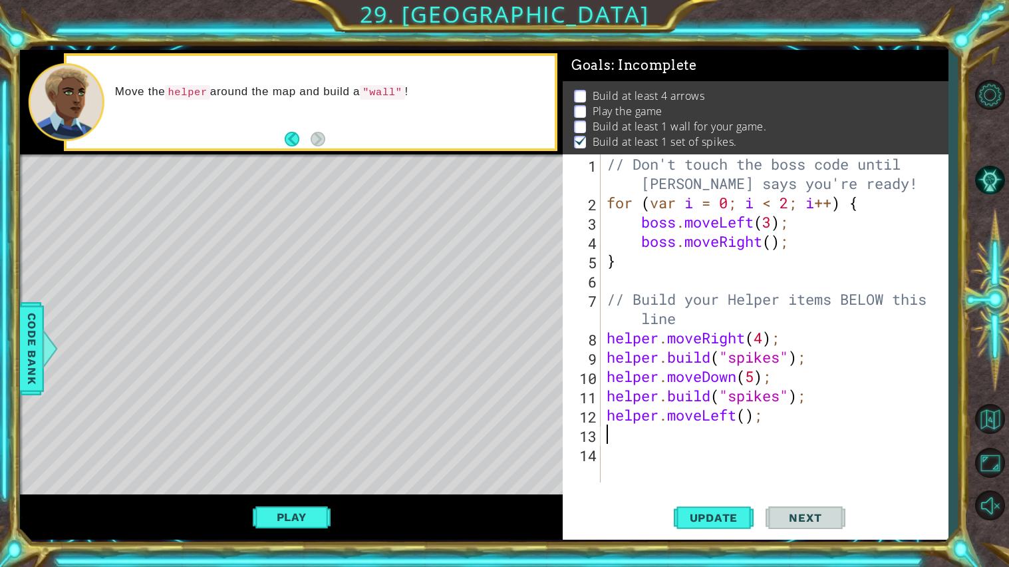
click at [750, 418] on div "// Don't touch the boss code until [PERSON_NAME] says you're ready! for ( var i…" at bounding box center [777, 347] width 347 height 386
type textarea "helper.moveLeft(5);"
click at [678, 444] on div "// Don't touch the boss code until [PERSON_NAME] says you're ready! for ( var i…" at bounding box center [777, 347] width 347 height 386
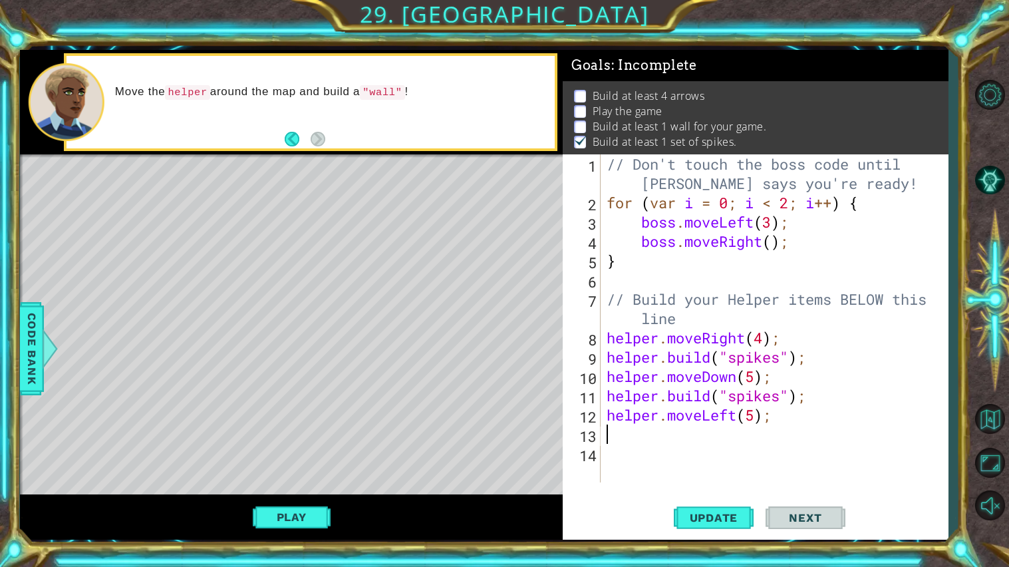
click at [758, 415] on div "// Don't touch the boss code until [PERSON_NAME] says you're ready! for ( var i…" at bounding box center [777, 347] width 347 height 386
type textarea "helper.moveLeft(3);"
click at [700, 428] on div "// Don't touch the boss code until [PERSON_NAME] says you're ready! for ( var i…" at bounding box center [777, 347] width 347 height 386
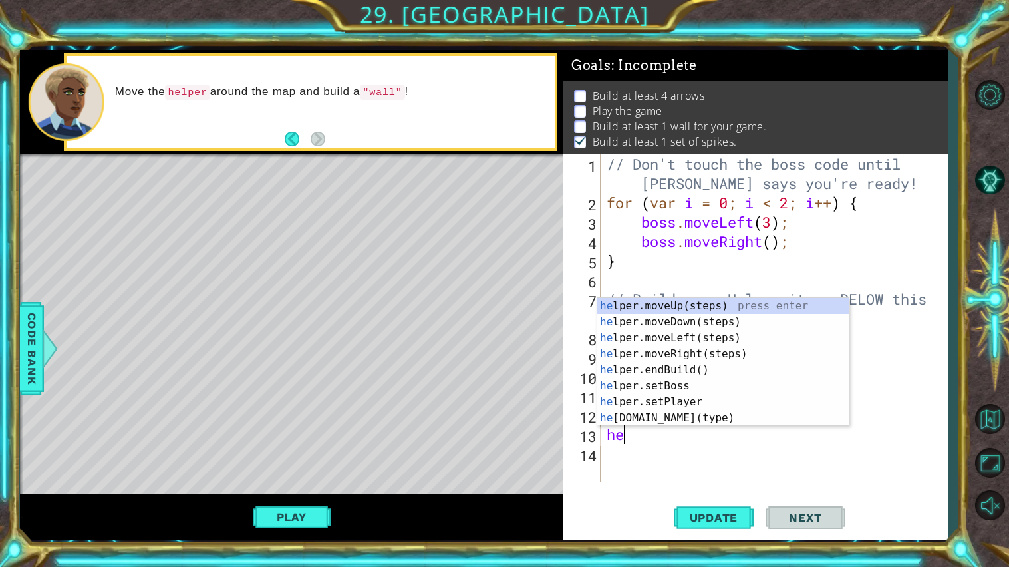
scroll to position [0, 1]
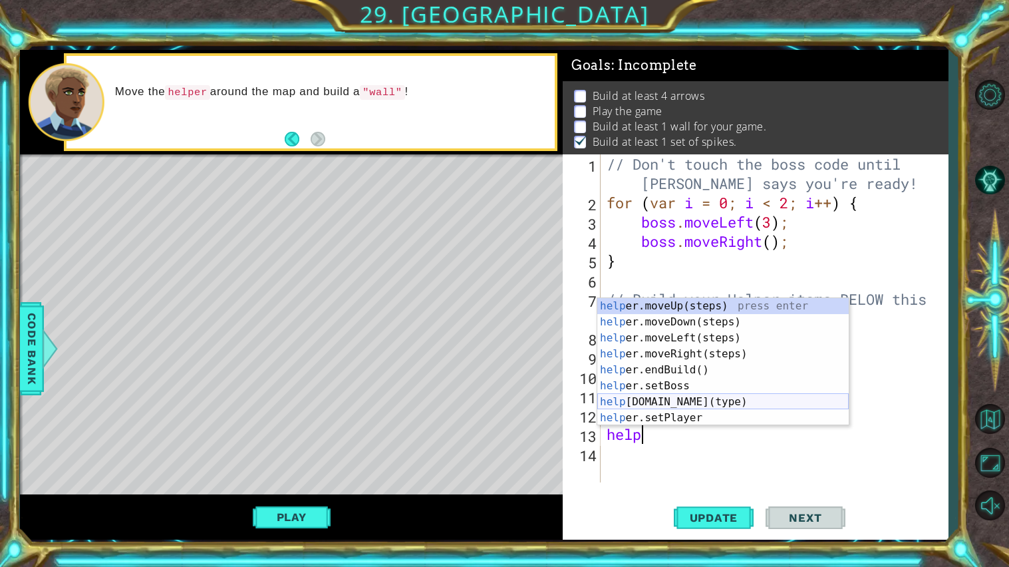
click at [727, 402] on div "help er.moveUp(steps) press enter help er.moveDown(steps) press enter help er.m…" at bounding box center [722, 378] width 251 height 160
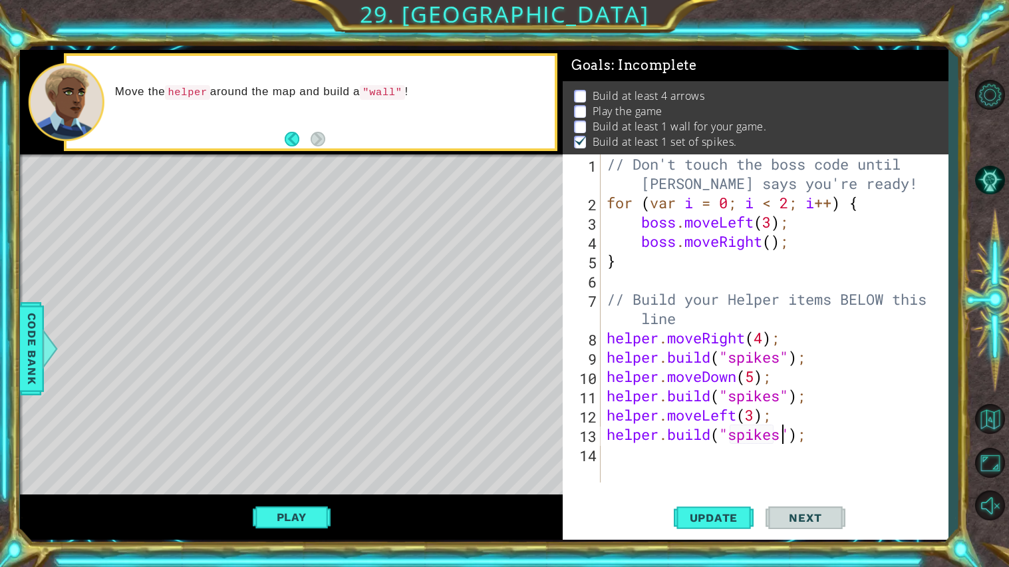
scroll to position [0, 8]
type textarea "[DOMAIN_NAME]("spikes");"
click at [733, 511] on span "Update" at bounding box center [713, 517] width 75 height 13
click at [307, 511] on button "Play" at bounding box center [292, 516] width 78 height 25
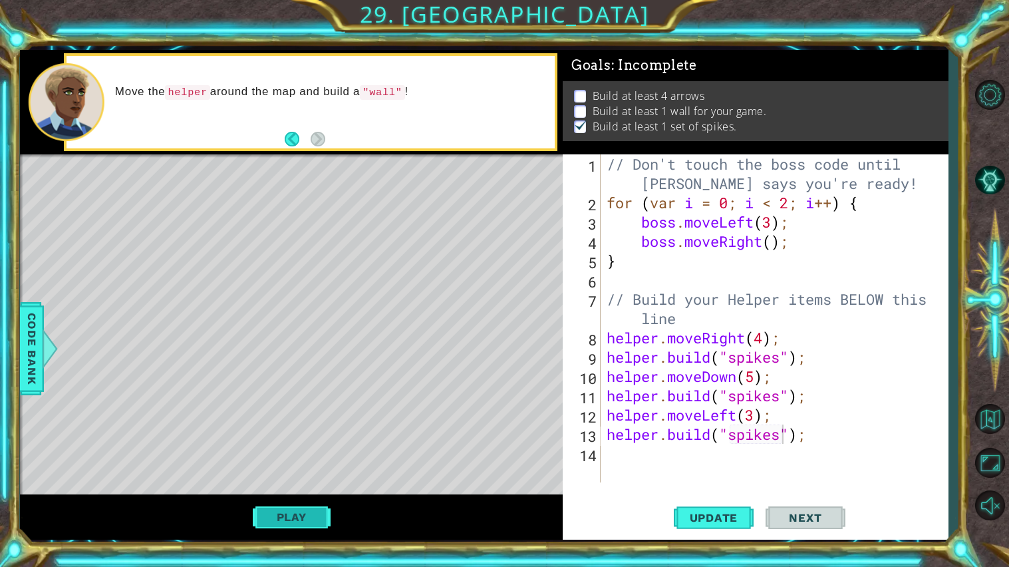
scroll to position [0, 0]
click at [694, 453] on div "// Don't touch the boss code until [PERSON_NAME] says you're ready! for ( var i…" at bounding box center [777, 347] width 347 height 386
type textarea "h"
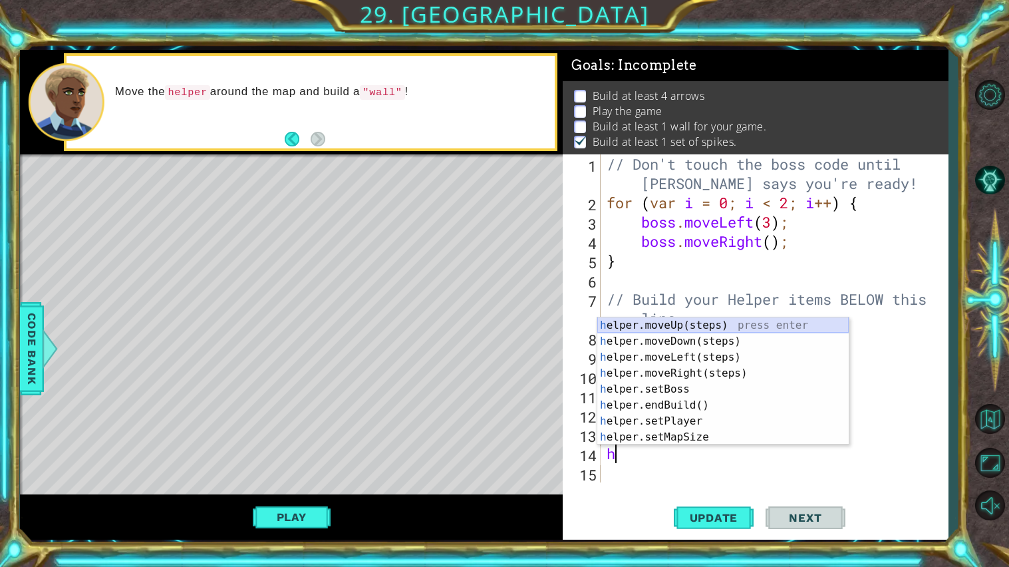
click at [686, 326] on div "h elper.moveUp(steps) press enter h elper.moveDown(steps) press enter h elper.m…" at bounding box center [722, 397] width 251 height 160
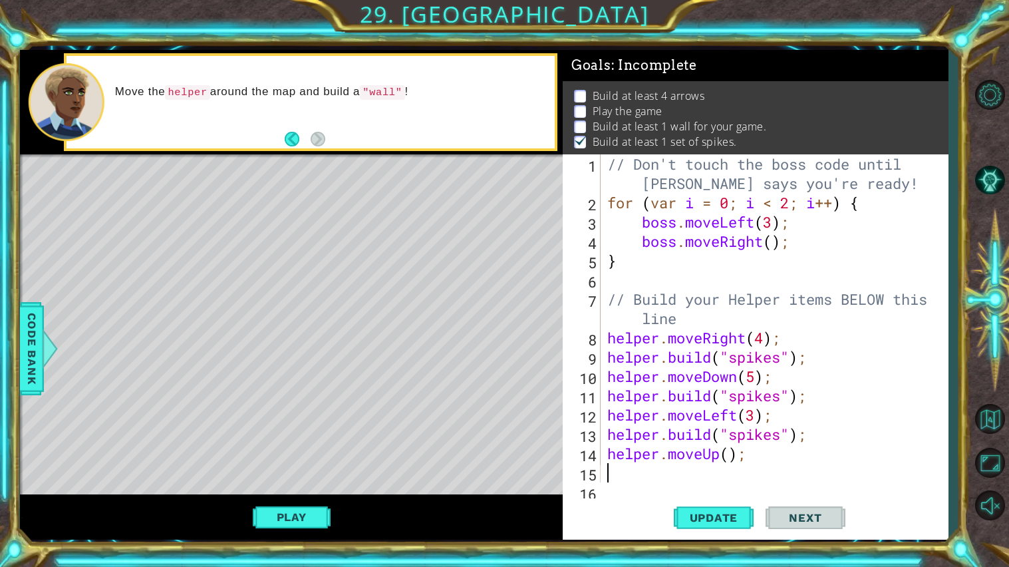
scroll to position [19, 0]
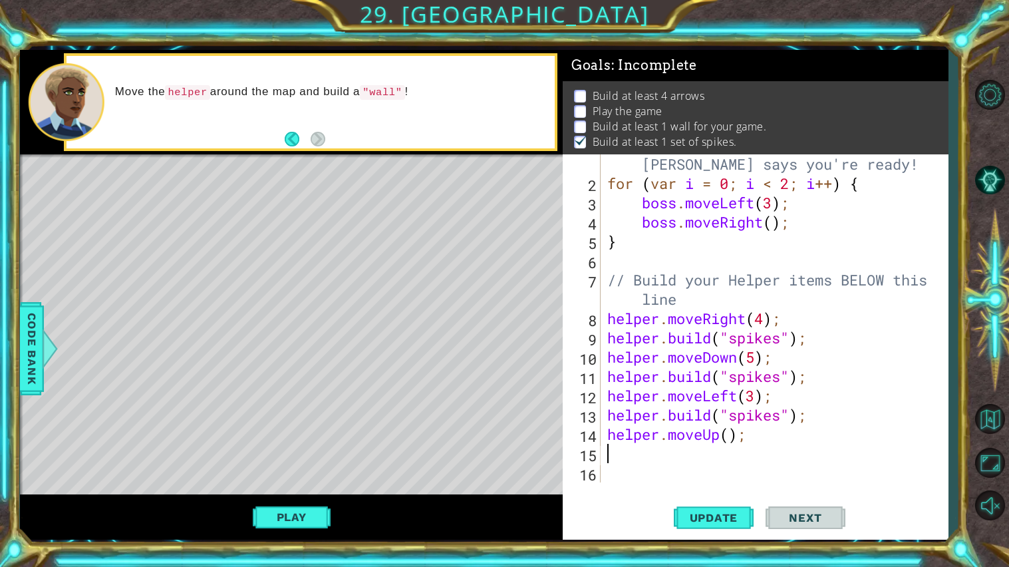
click at [733, 437] on div "// Don't touch the boss code until [PERSON_NAME] says you're ready! for ( var i…" at bounding box center [777, 328] width 346 height 386
type textarea "helper.moveUp(3);"
click at [666, 454] on div "// Don't touch the boss code until [PERSON_NAME] says you're ready! for ( var i…" at bounding box center [777, 328] width 346 height 386
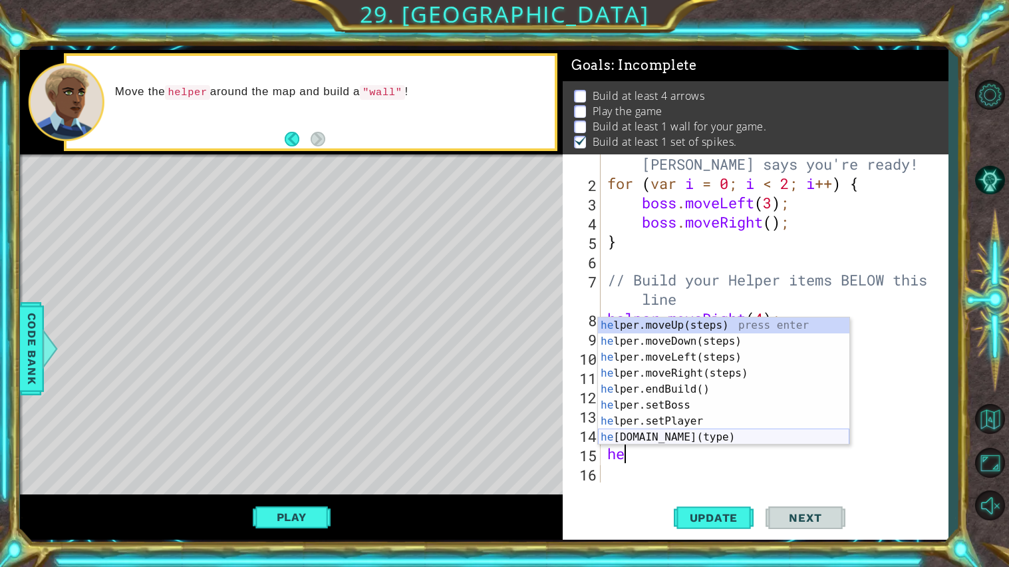
click at [698, 433] on div "he lper.moveUp(steps) press enter he lper.moveDown(steps) press enter he lper.m…" at bounding box center [723, 397] width 251 height 160
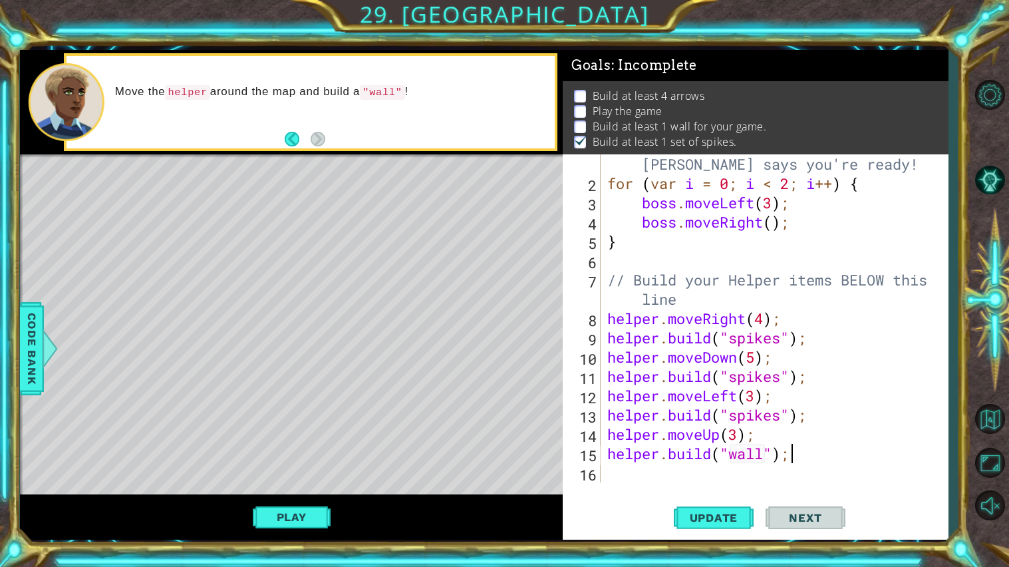
scroll to position [19, 0]
type textarea "[DOMAIN_NAME]("wall");"
click at [719, 512] on span "Update" at bounding box center [713, 517] width 75 height 13
click at [258, 513] on button "Play" at bounding box center [292, 516] width 78 height 25
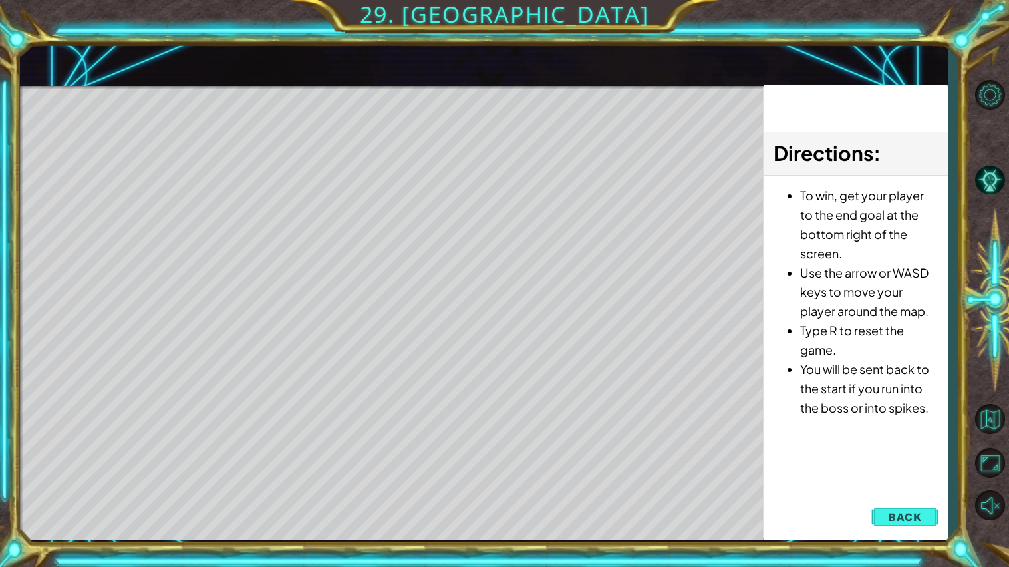
scroll to position [0, 0]
